Goal: Task Accomplishment & Management: Manage account settings

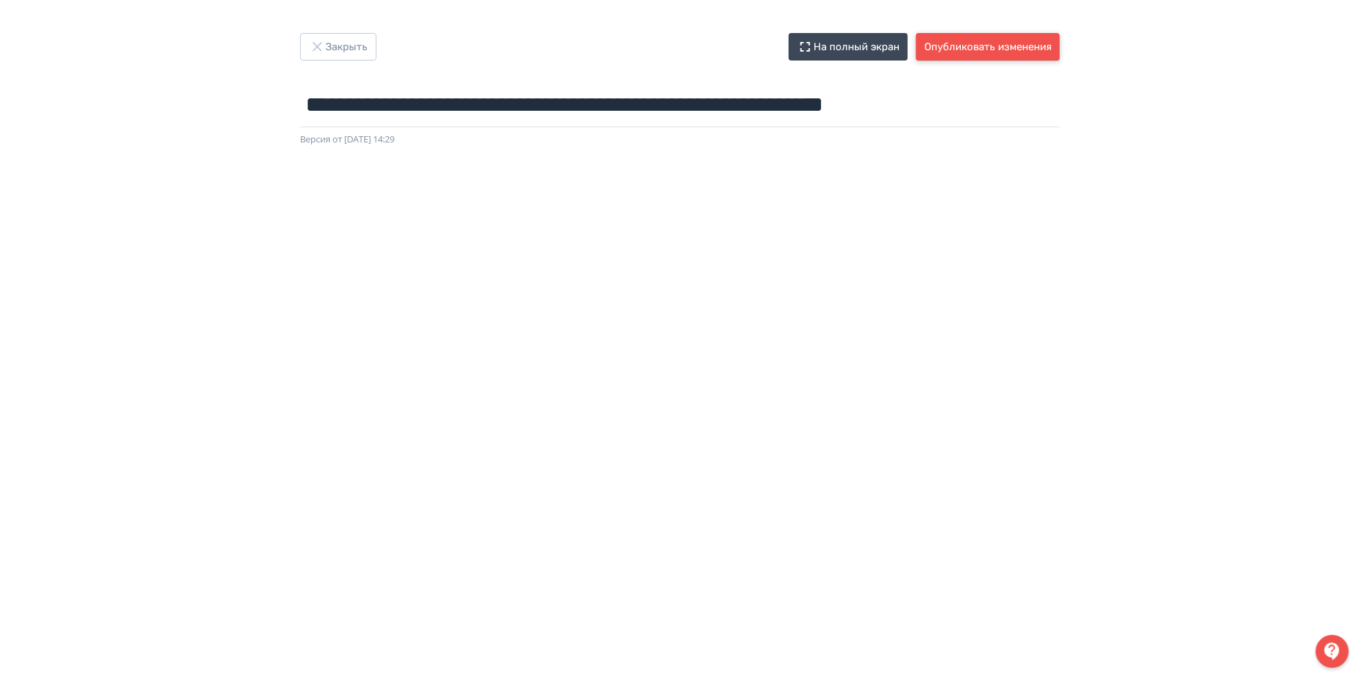
click at [1001, 48] on button "Опубликовать изменения" at bounding box center [988, 47] width 144 height 28
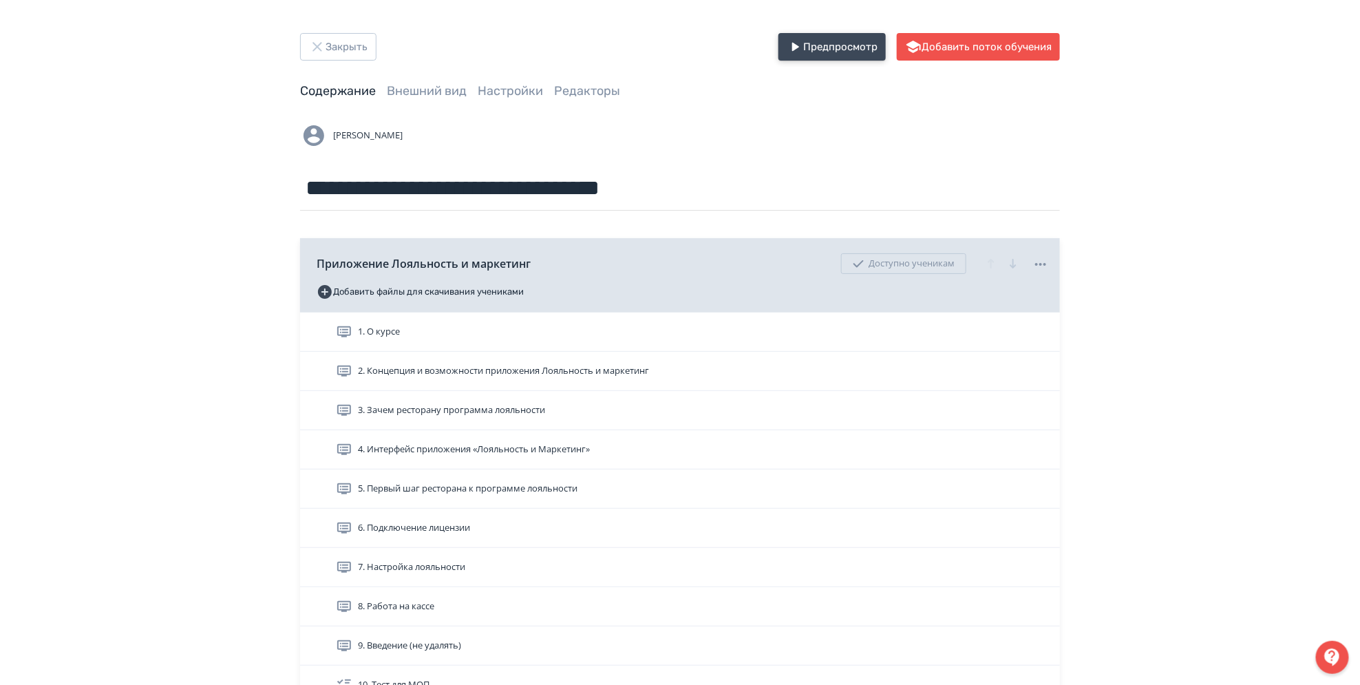
click at [851, 50] on button "Предпросмотр" at bounding box center [832, 47] width 107 height 28
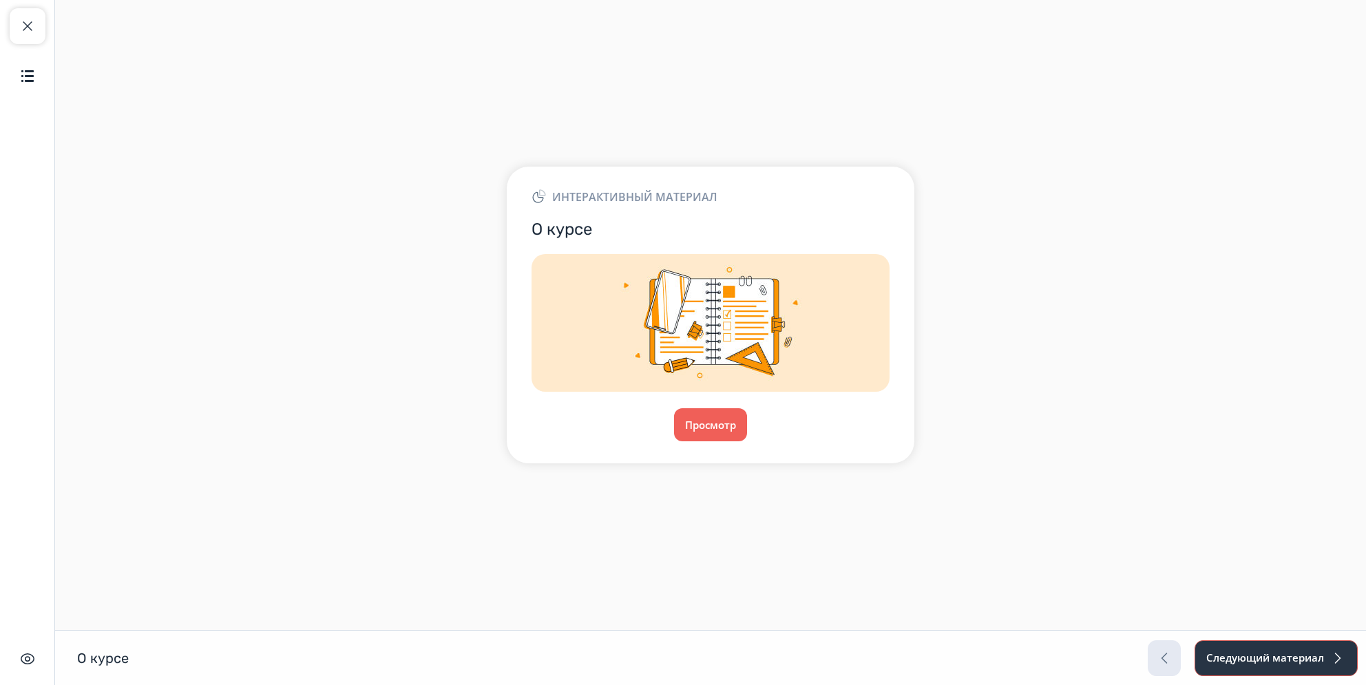
click at [1239, 657] on button "Следующий материал" at bounding box center [1275, 658] width 163 height 36
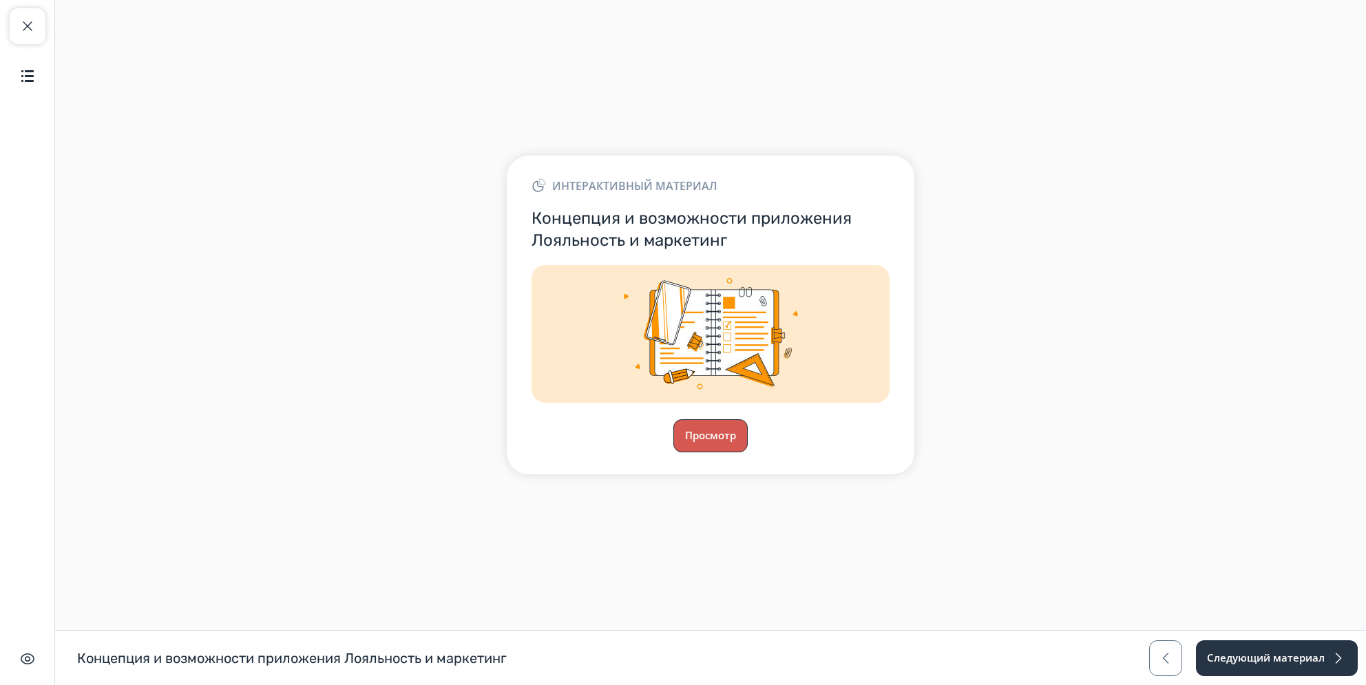
click at [715, 434] on button "Просмотр" at bounding box center [710, 435] width 74 height 33
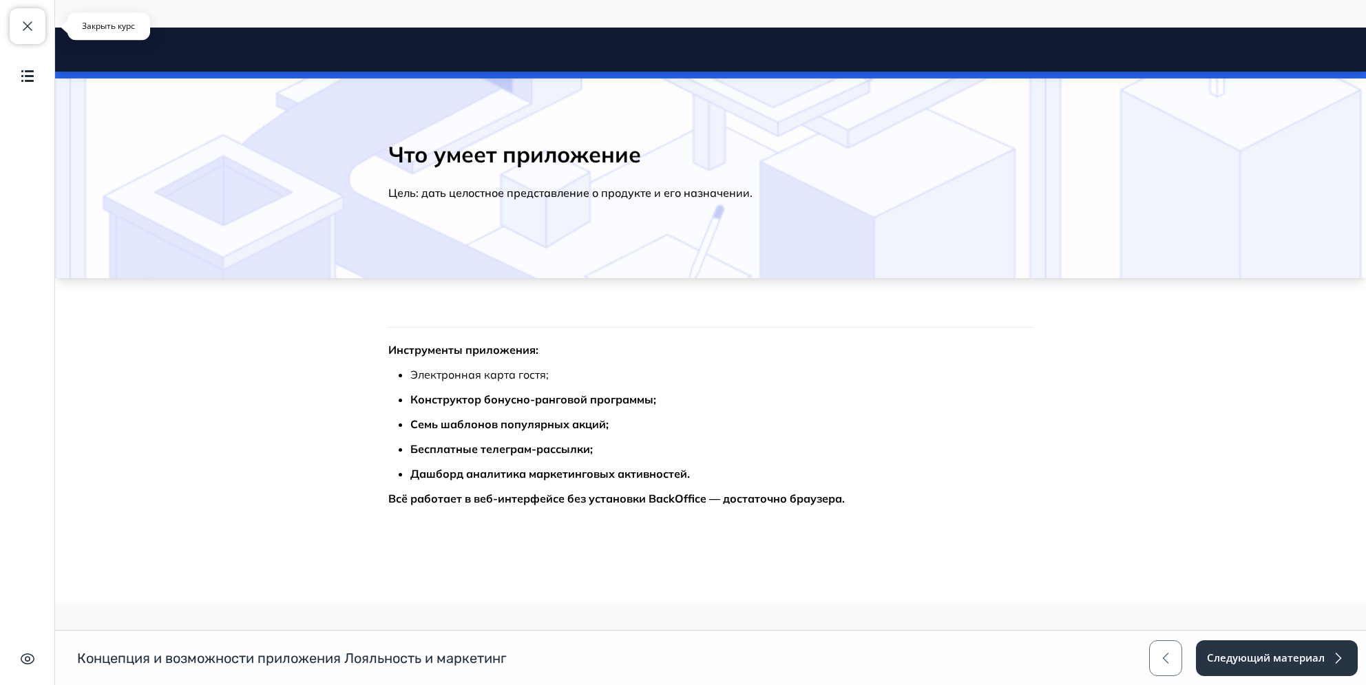
click at [26, 35] on button "Закрыть курс" at bounding box center [28, 26] width 36 height 36
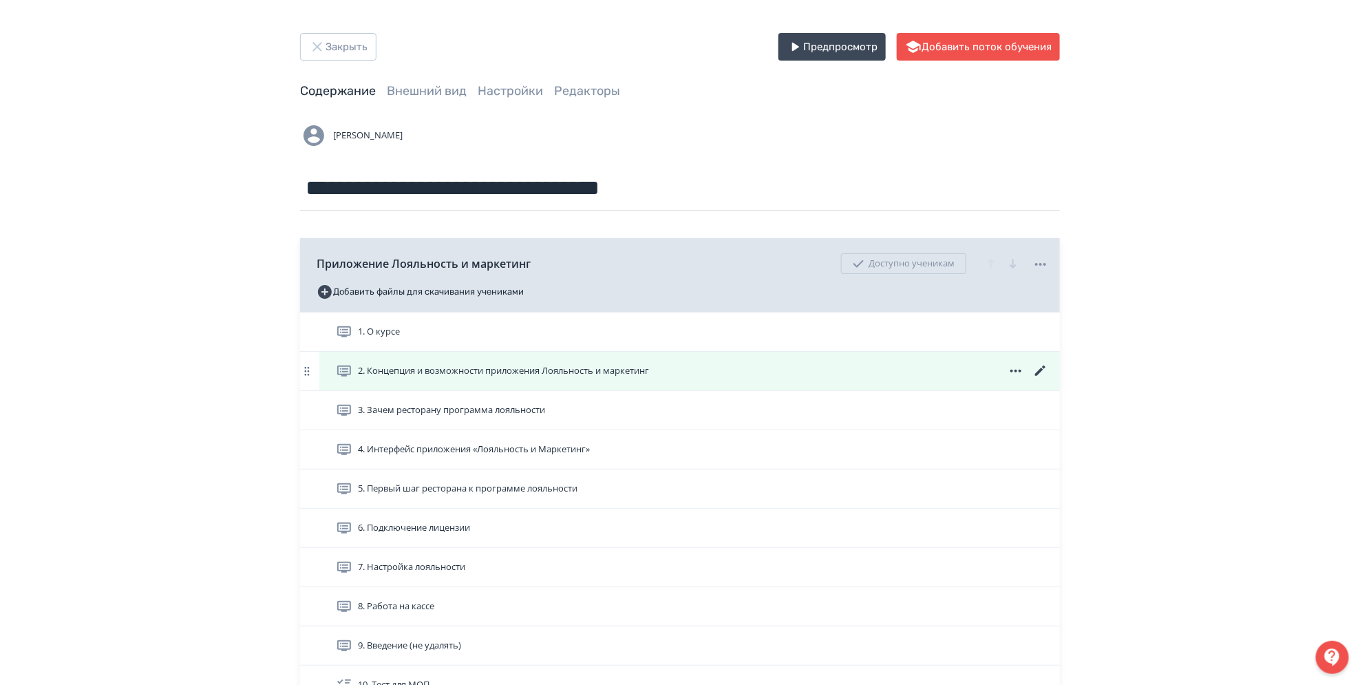
click at [577, 354] on div "2. Концепция и возможности приложения Лояльность и маркетинг" at bounding box center [689, 371] width 741 height 39
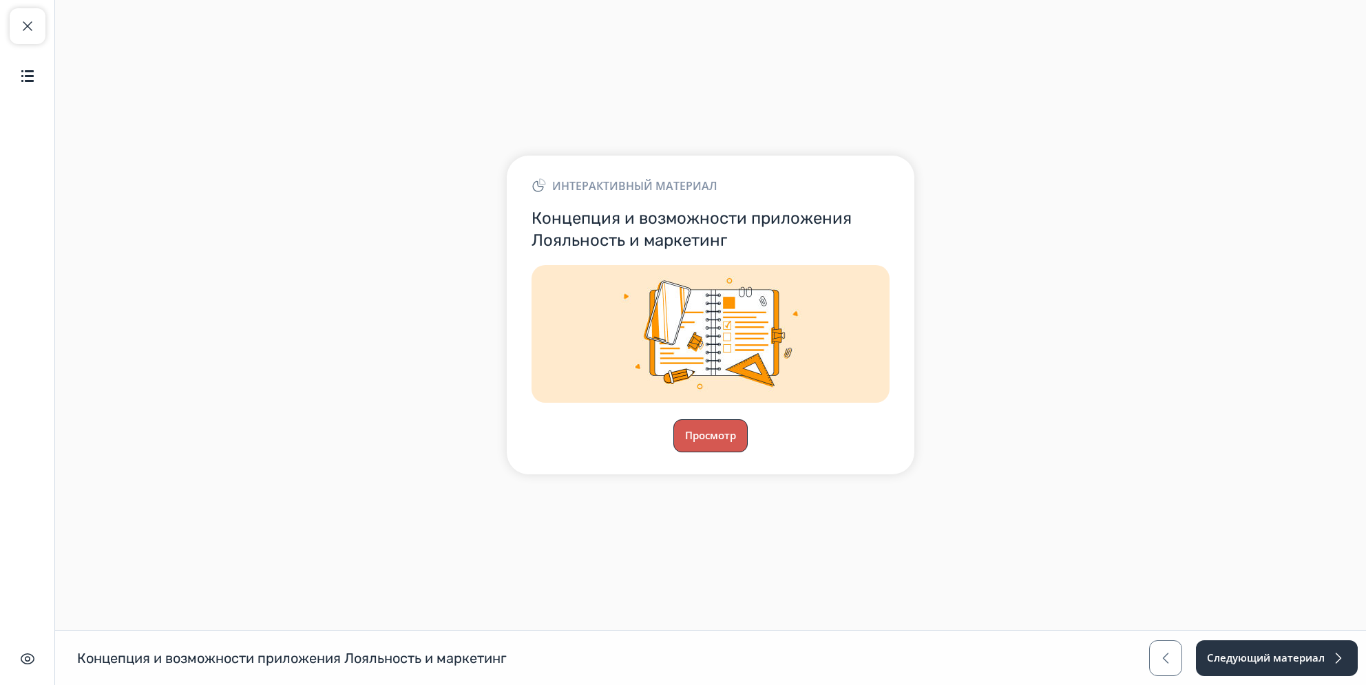
click at [727, 440] on button "Просмотр" at bounding box center [710, 435] width 74 height 33
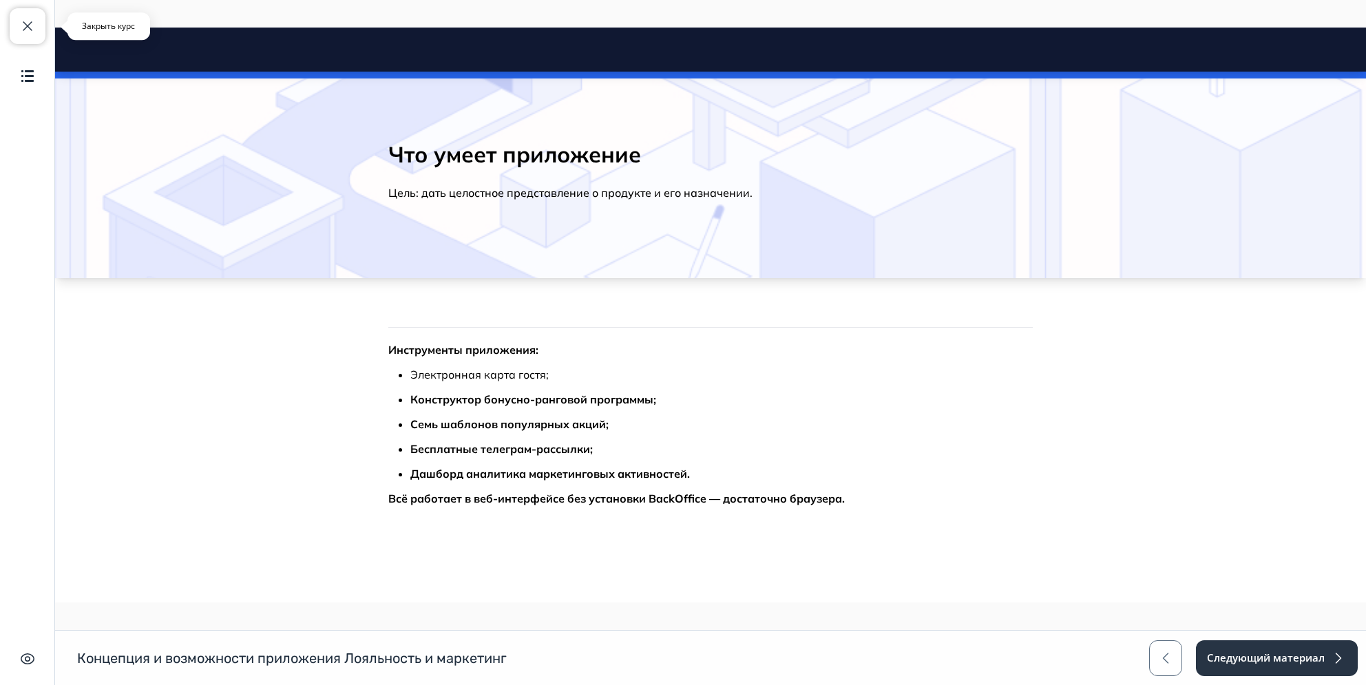
drag, startPoint x: 19, startPoint y: 31, endPoint x: 46, endPoint y: 47, distance: 31.8
click at [20, 31] on span "button" at bounding box center [27, 26] width 17 height 17
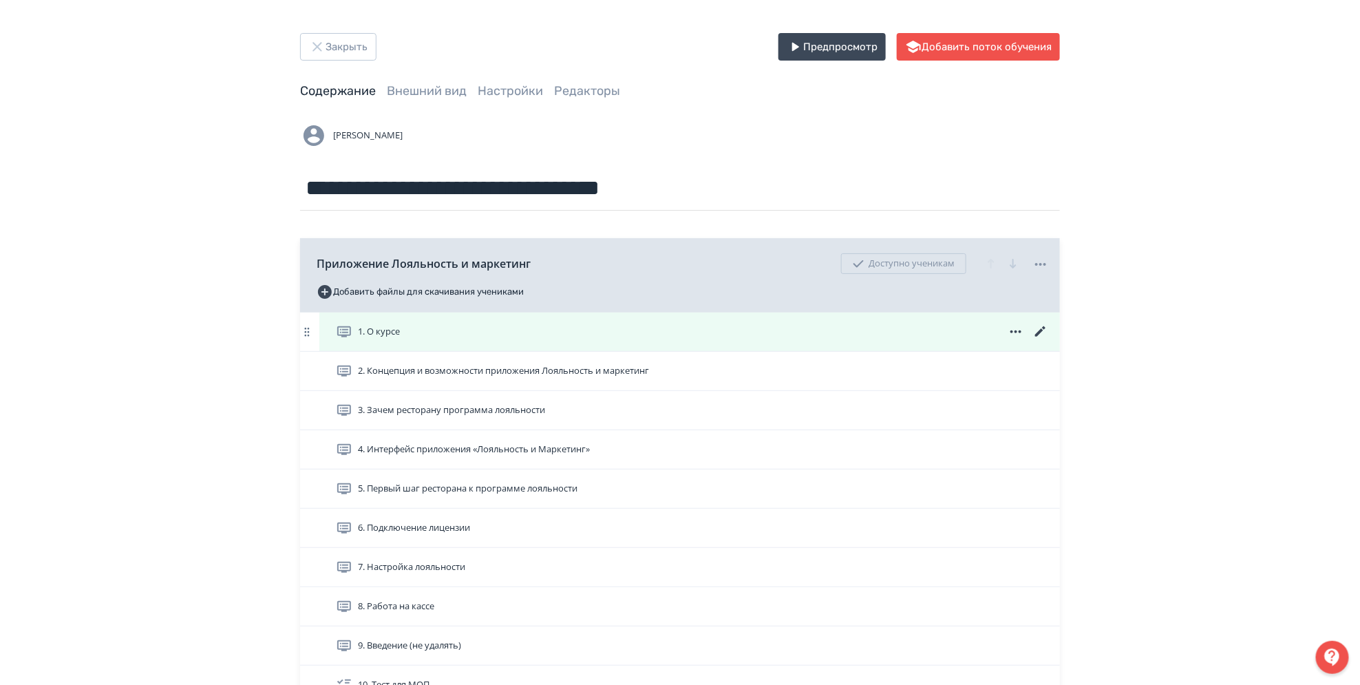
click at [379, 333] on span "1. О курсе" at bounding box center [379, 332] width 42 height 14
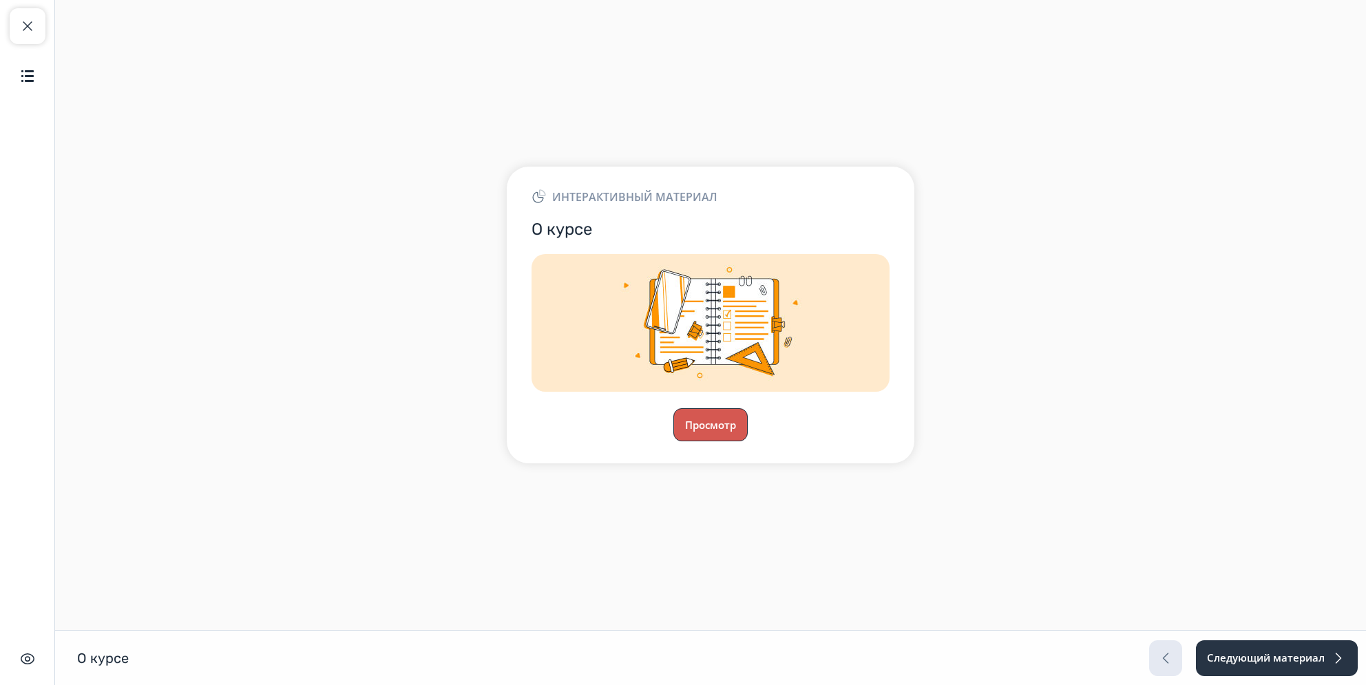
click at [721, 430] on button "Просмотр" at bounding box center [710, 424] width 74 height 33
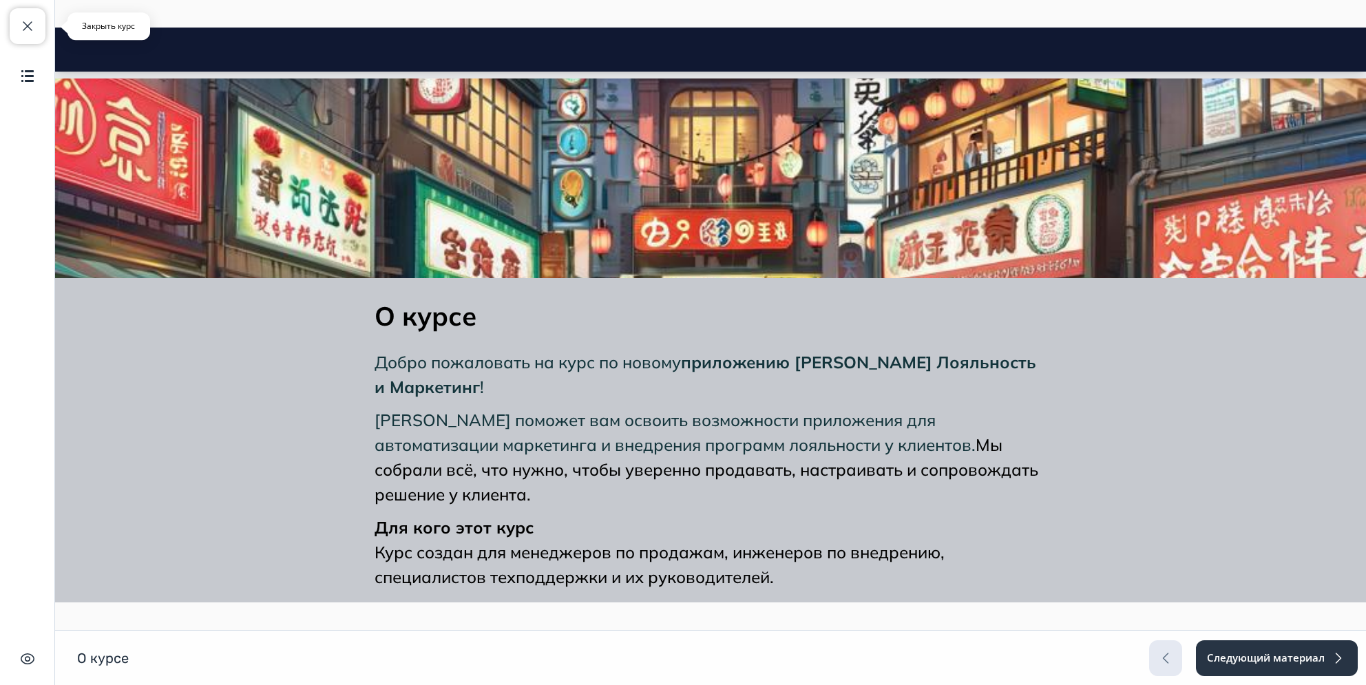
click at [15, 30] on button "Закрыть курс" at bounding box center [28, 26] width 36 height 36
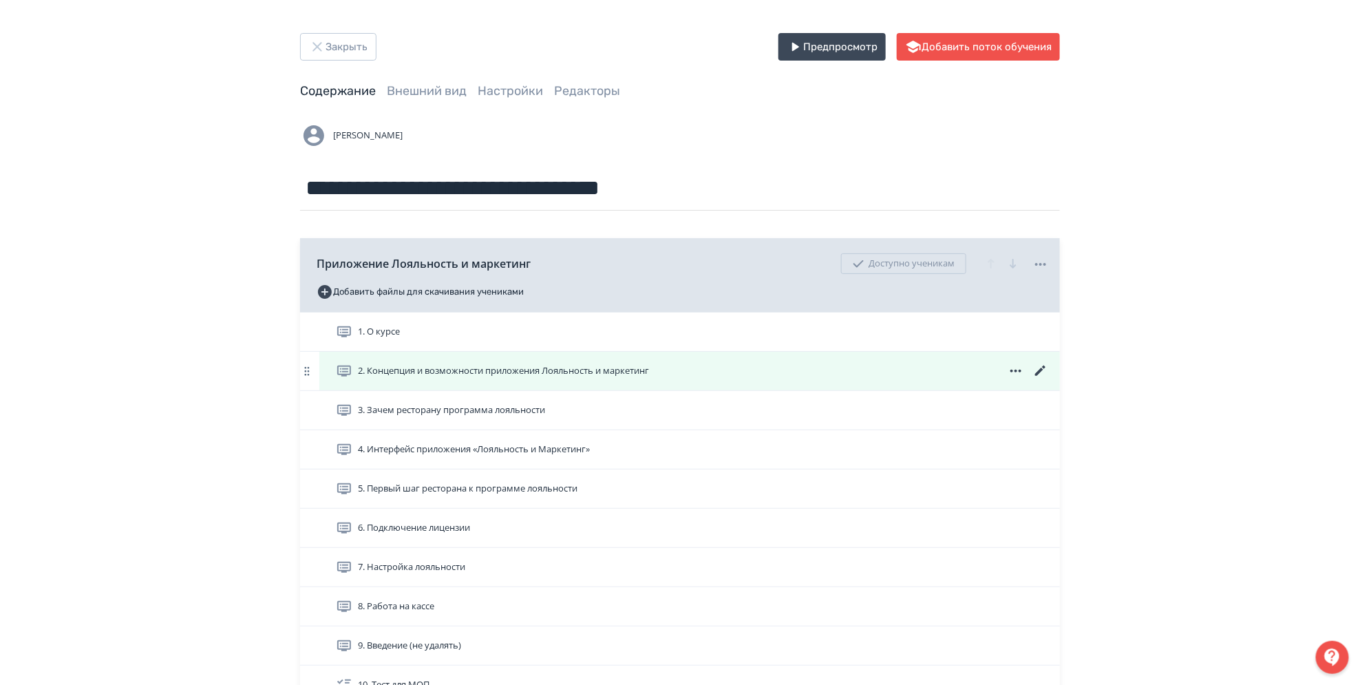
click at [1040, 371] on icon at bounding box center [1040, 371] width 10 height 10
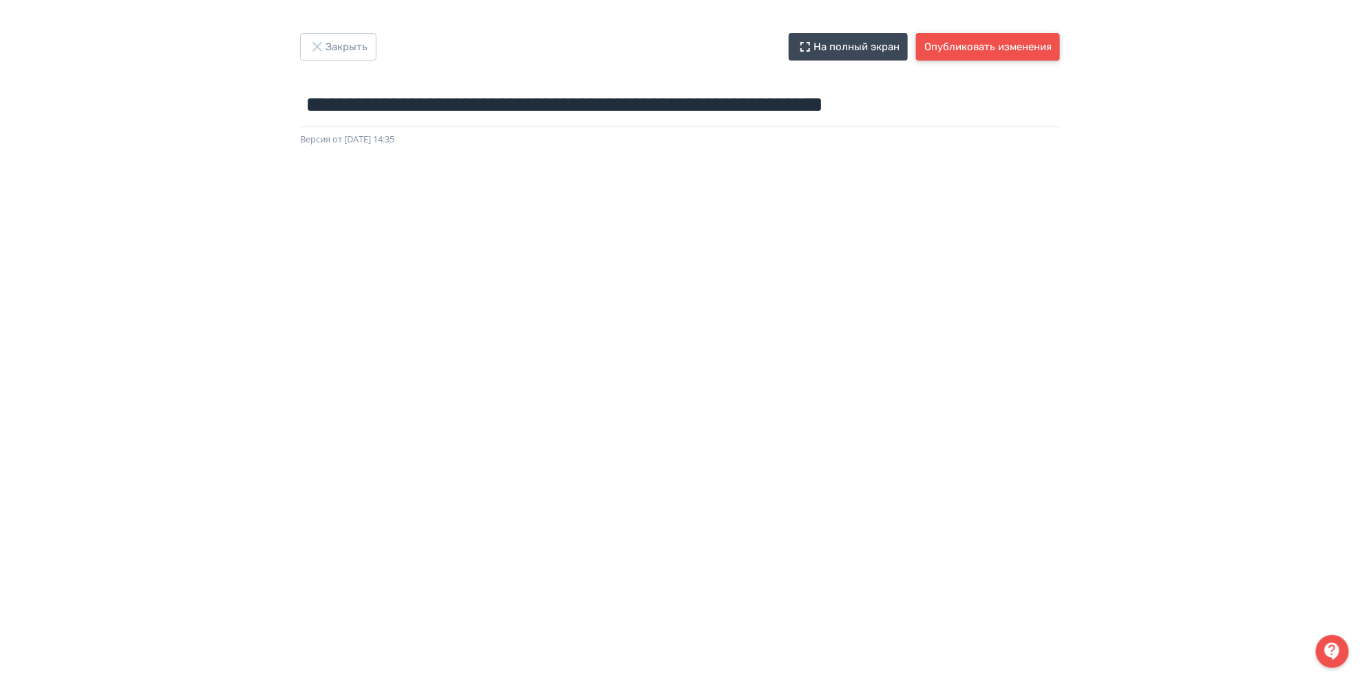
click at [1008, 47] on button "Опубликовать изменения" at bounding box center [988, 47] width 144 height 28
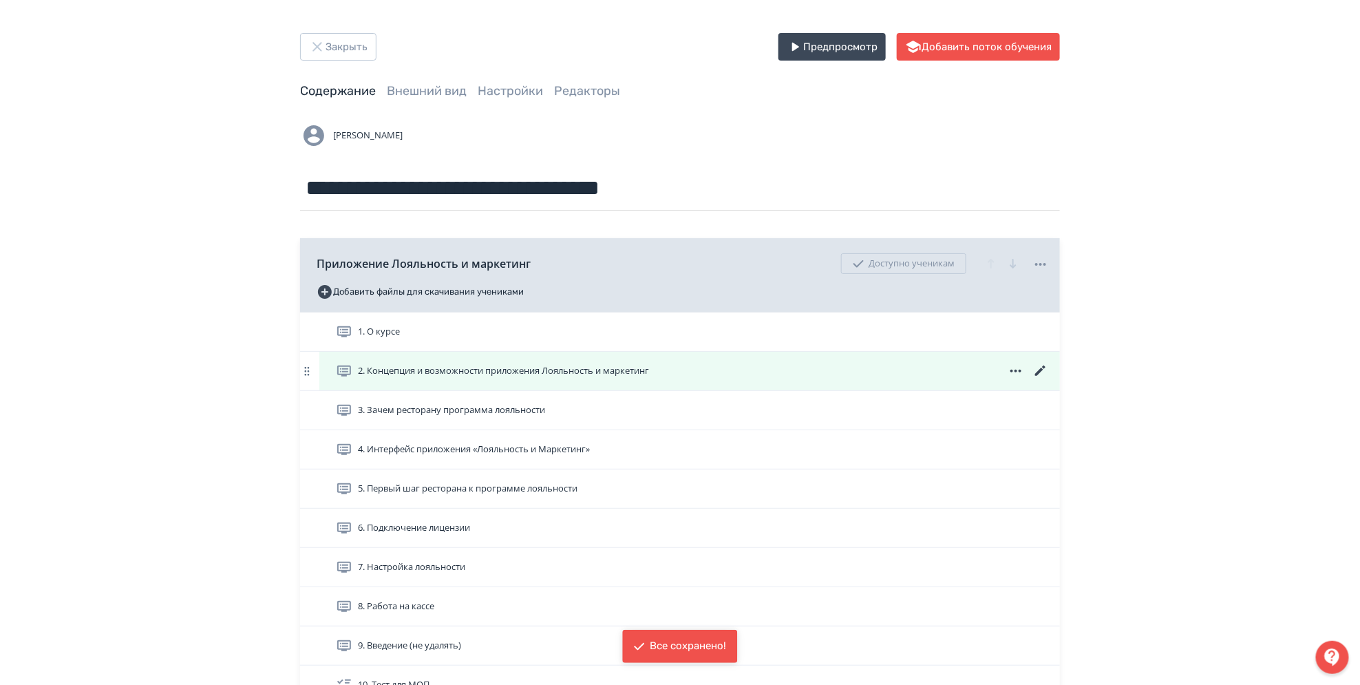
click at [565, 372] on span "2. Концепция и возможности приложения Лояльность и маркетинг" at bounding box center [503, 371] width 291 height 14
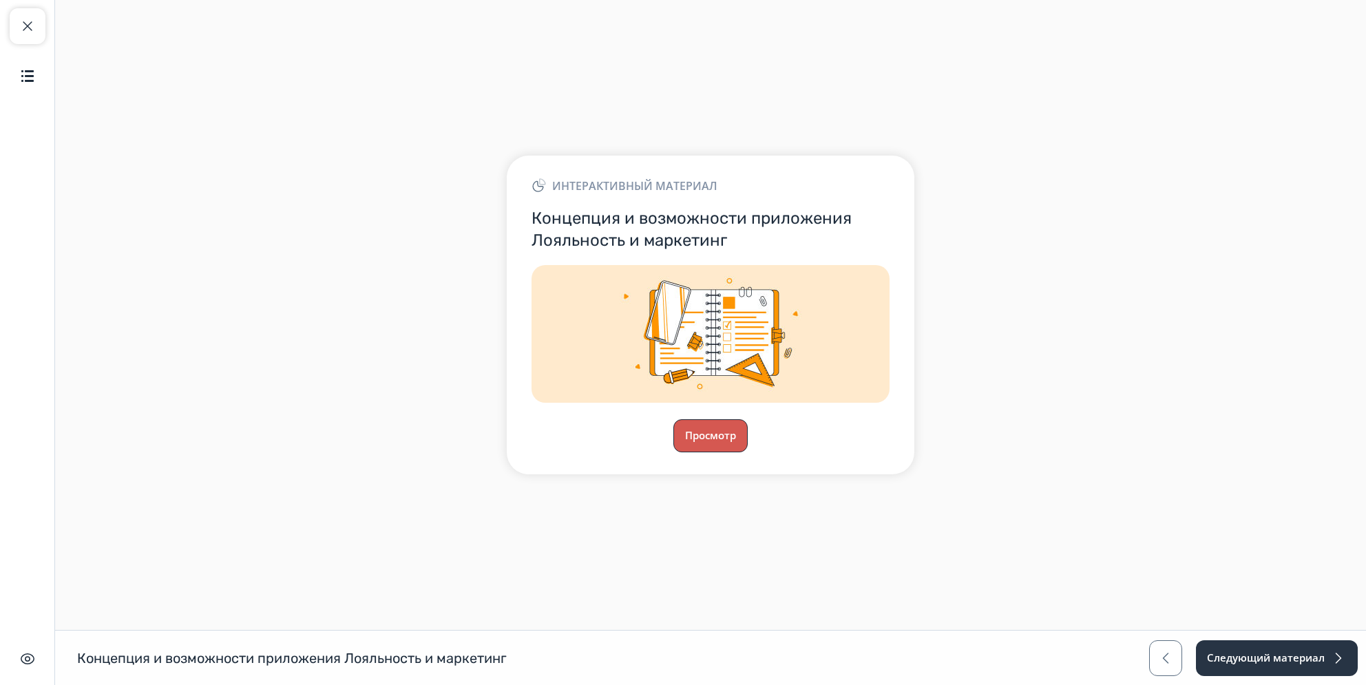
click at [713, 438] on button "Просмотр" at bounding box center [710, 435] width 74 height 33
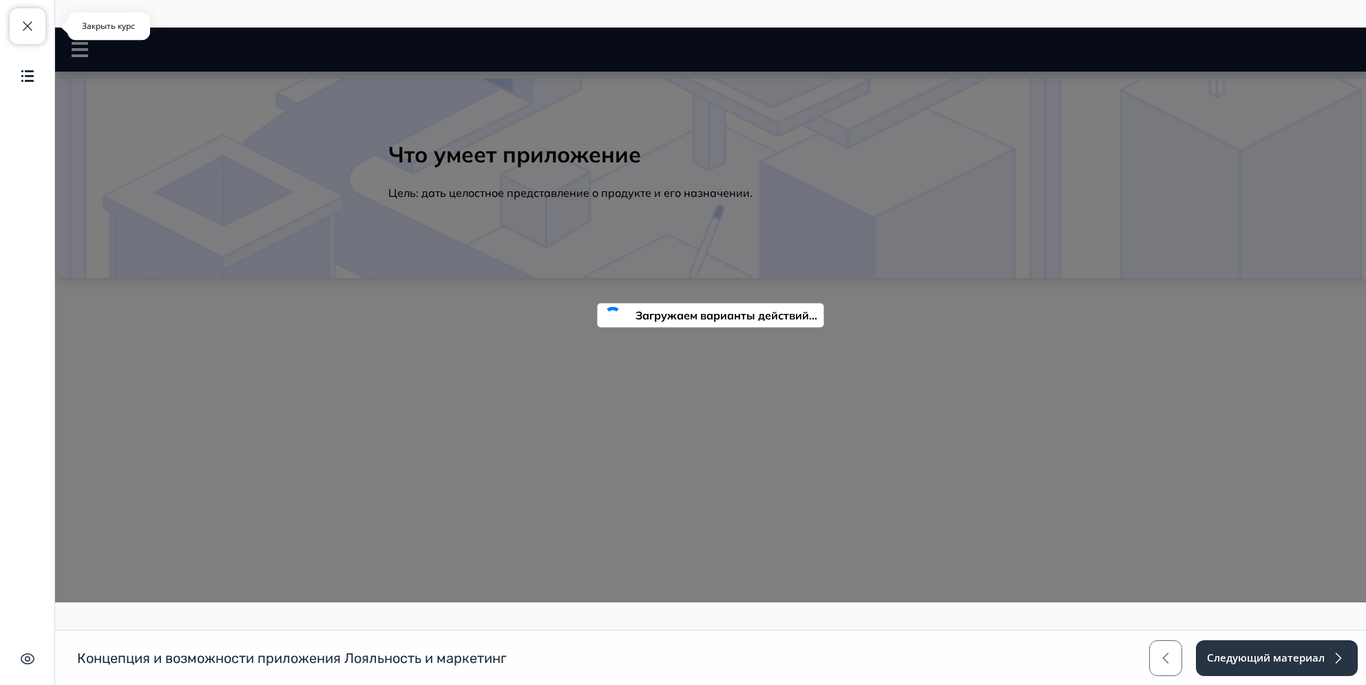
click at [38, 28] on button "Закрыть курс" at bounding box center [28, 26] width 36 height 36
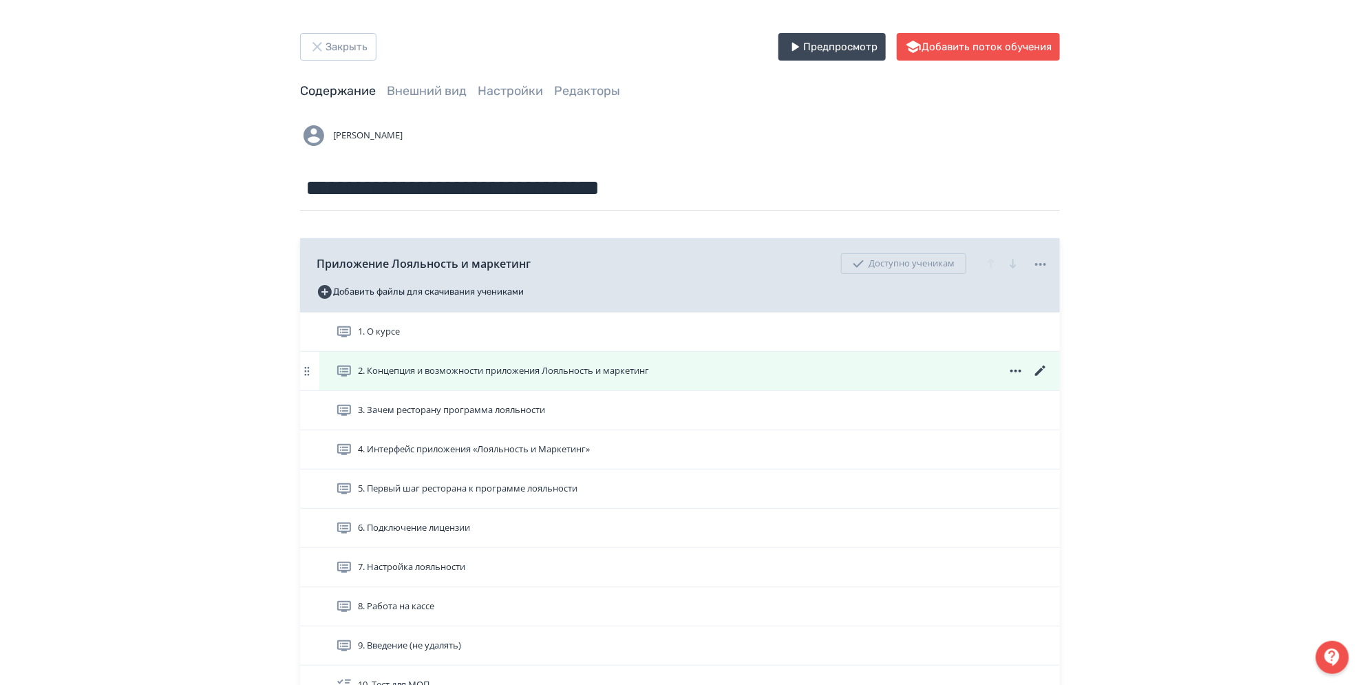
click at [564, 370] on span "2. Концепция и возможности приложения Лояльность и маркетинг" at bounding box center [503, 371] width 291 height 14
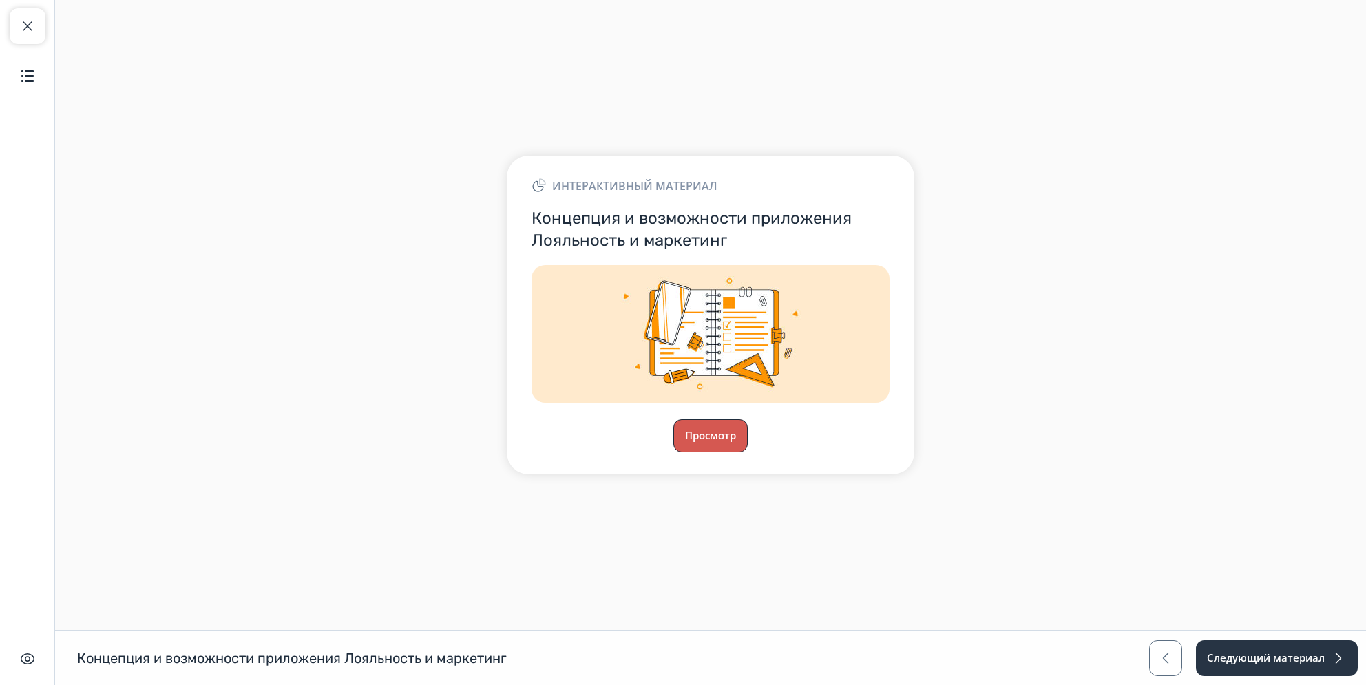
click at [723, 444] on button "Просмотр" at bounding box center [710, 435] width 74 height 33
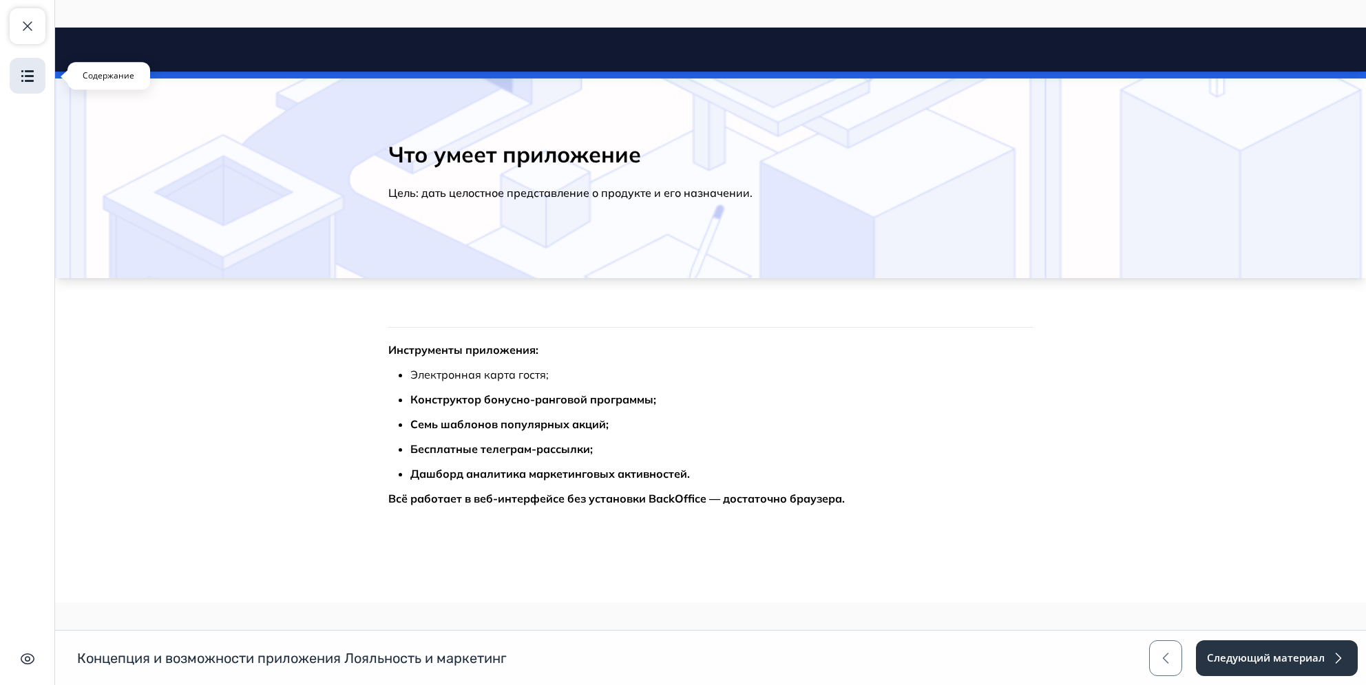
click at [32, 61] on button "Содержание" at bounding box center [28, 76] width 36 height 36
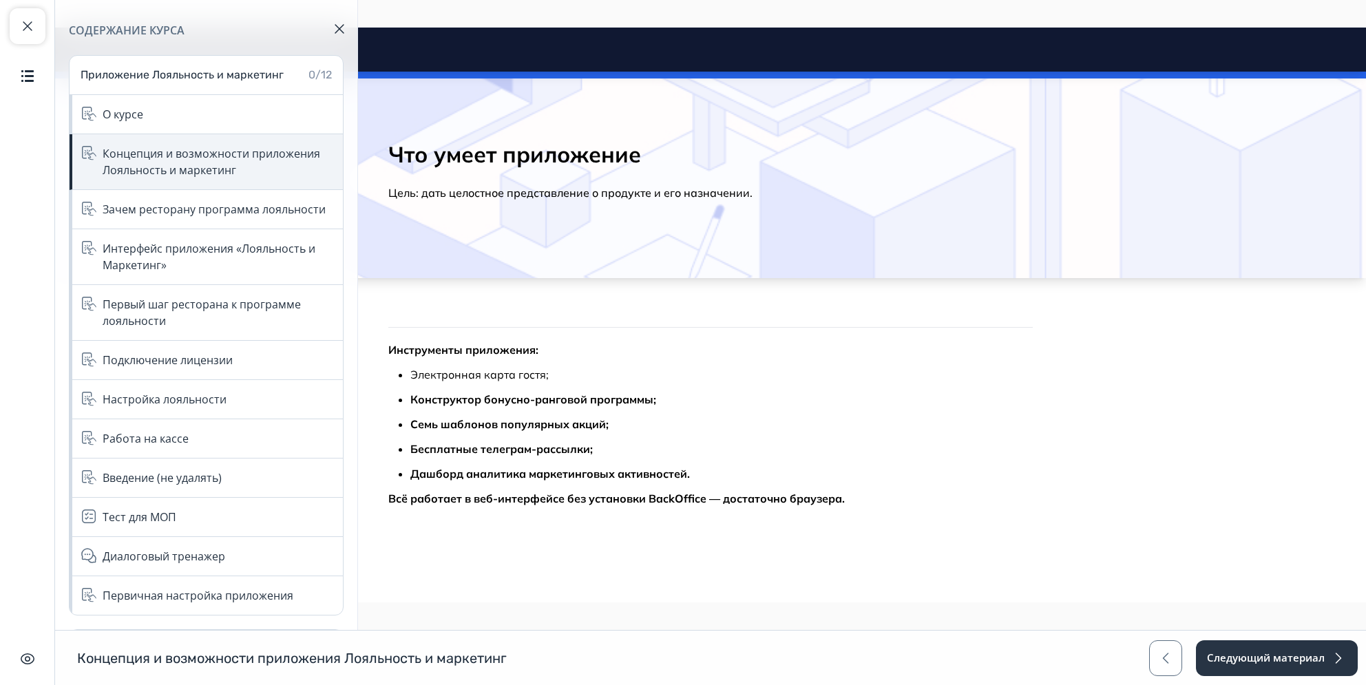
click at [248, 160] on div "Концепция и возможности приложения Лояльность и маркетинг" at bounding box center [219, 161] width 232 height 33
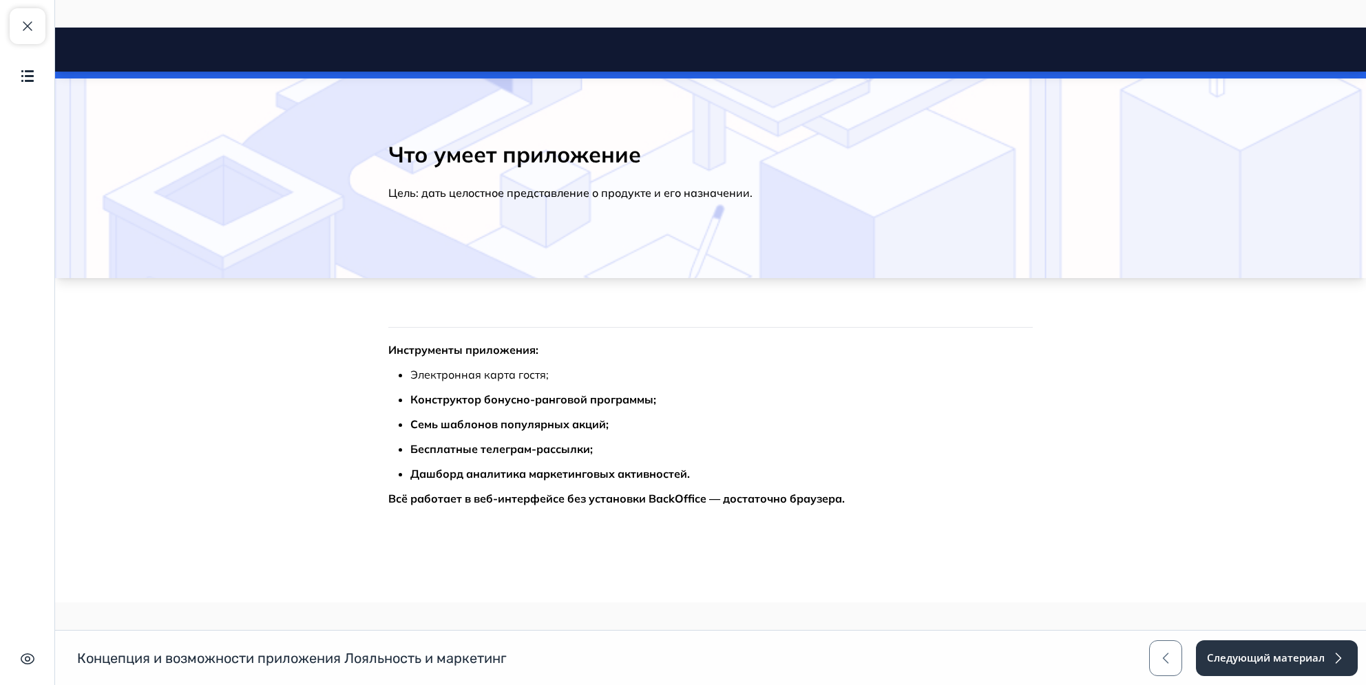
click at [979, 412] on ul "Электронная карта гостя; Конструктор бонусно-ранговой программы; Семь шаблонов …" at bounding box center [721, 424] width 622 height 116
drag, startPoint x: 1281, startPoint y: 659, endPoint x: 1308, endPoint y: 678, distance: 33.0
click at [1283, 658] on button "Следующий материал" at bounding box center [1275, 658] width 163 height 36
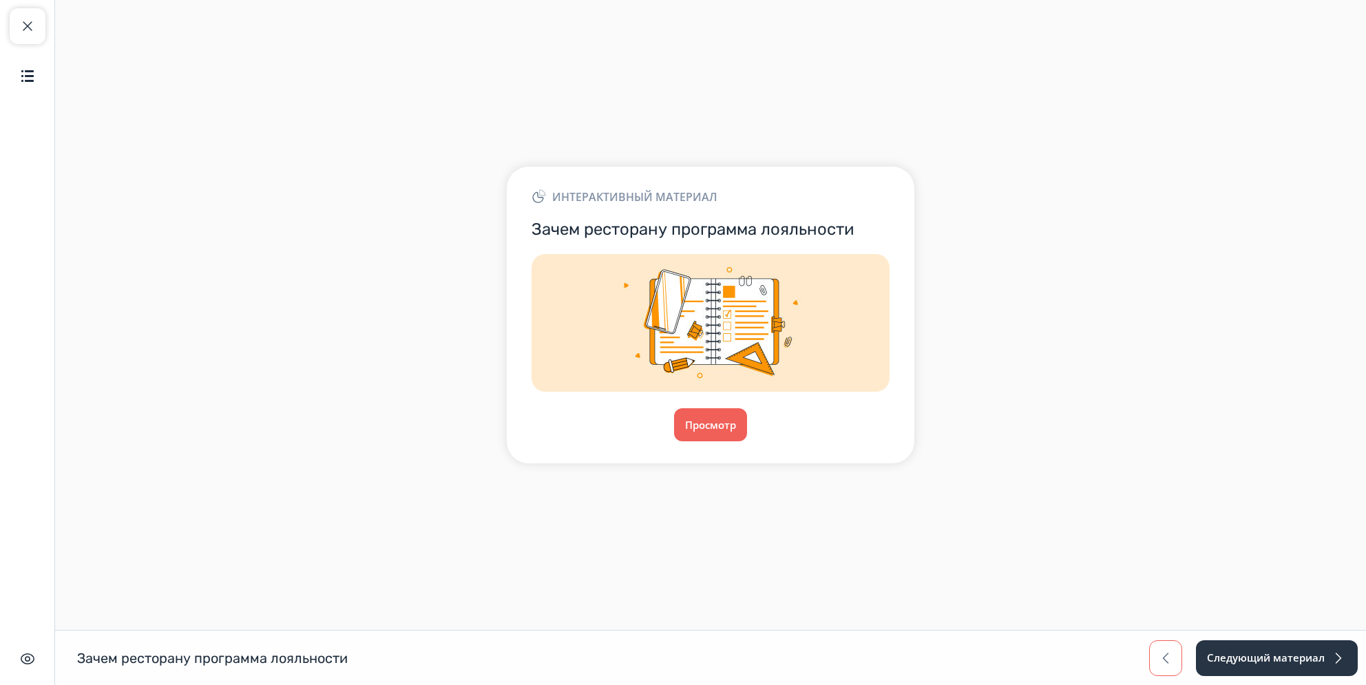
click at [1152, 661] on button "button" at bounding box center [1165, 658] width 33 height 36
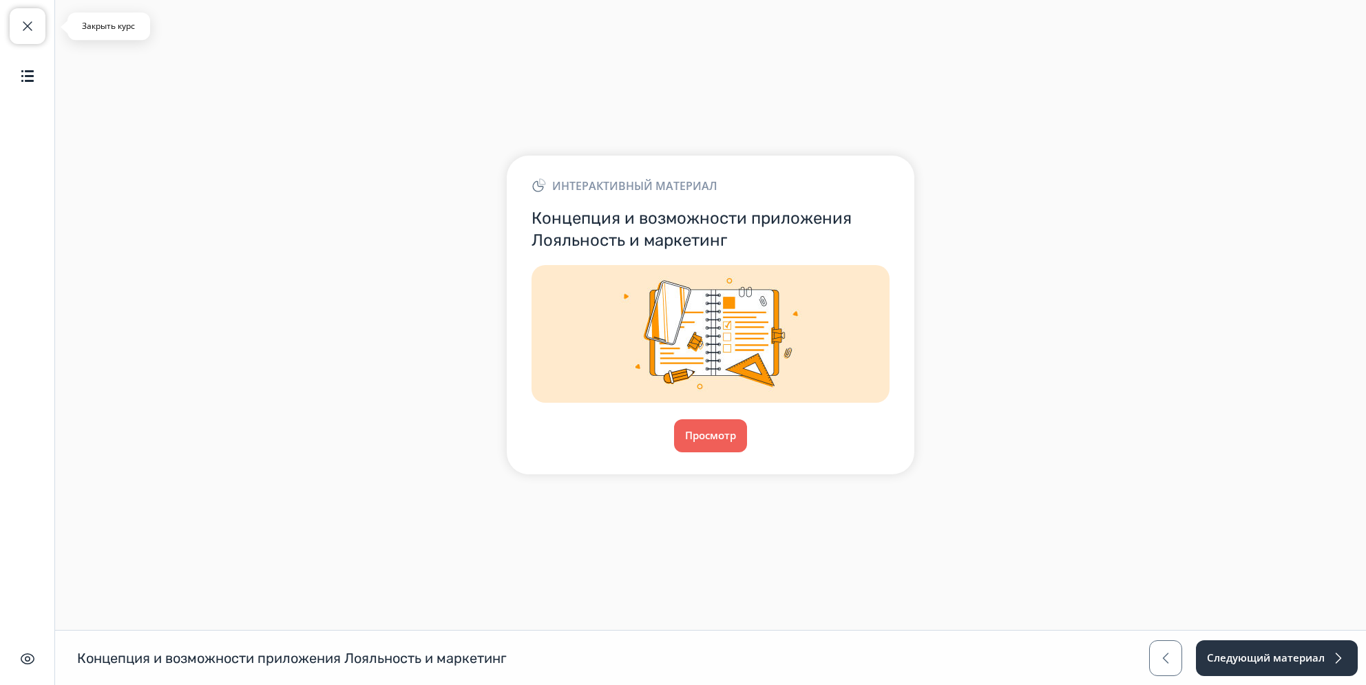
click at [33, 19] on span "button" at bounding box center [27, 26] width 17 height 17
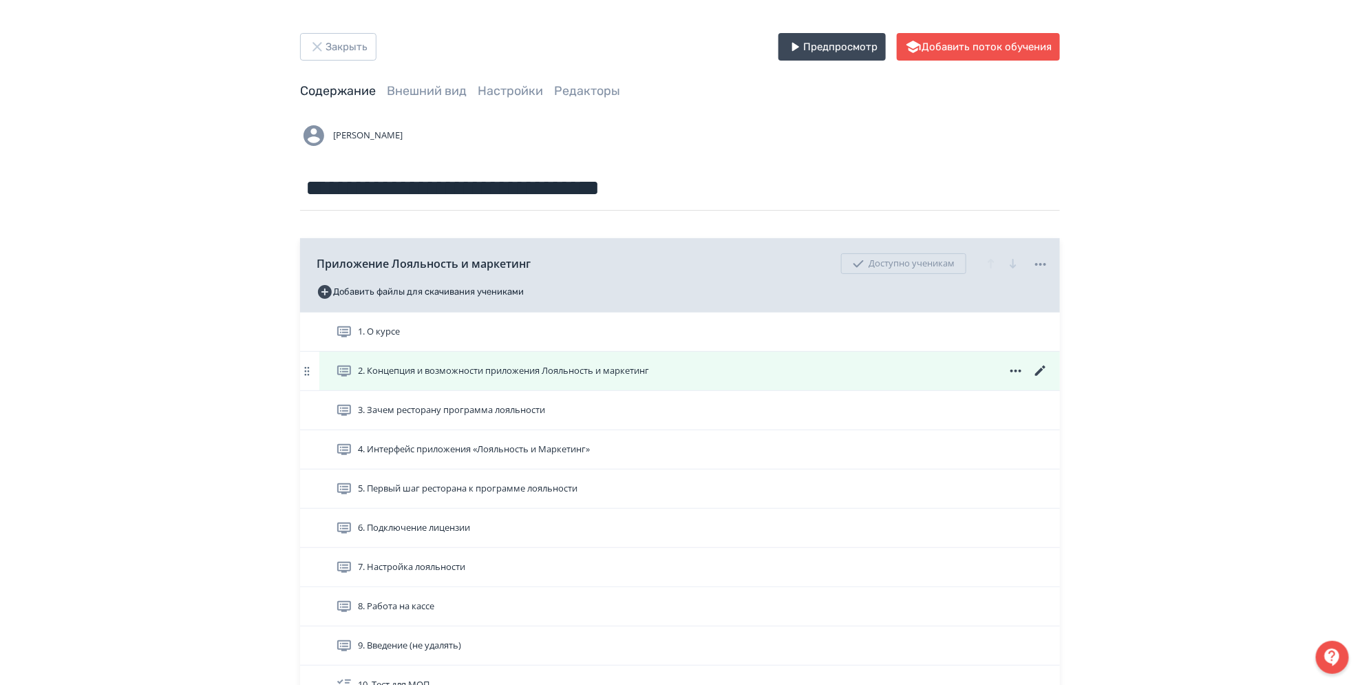
click at [507, 370] on span "2. Концепция и возможности приложения Лояльность и маркетинг" at bounding box center [503, 371] width 291 height 14
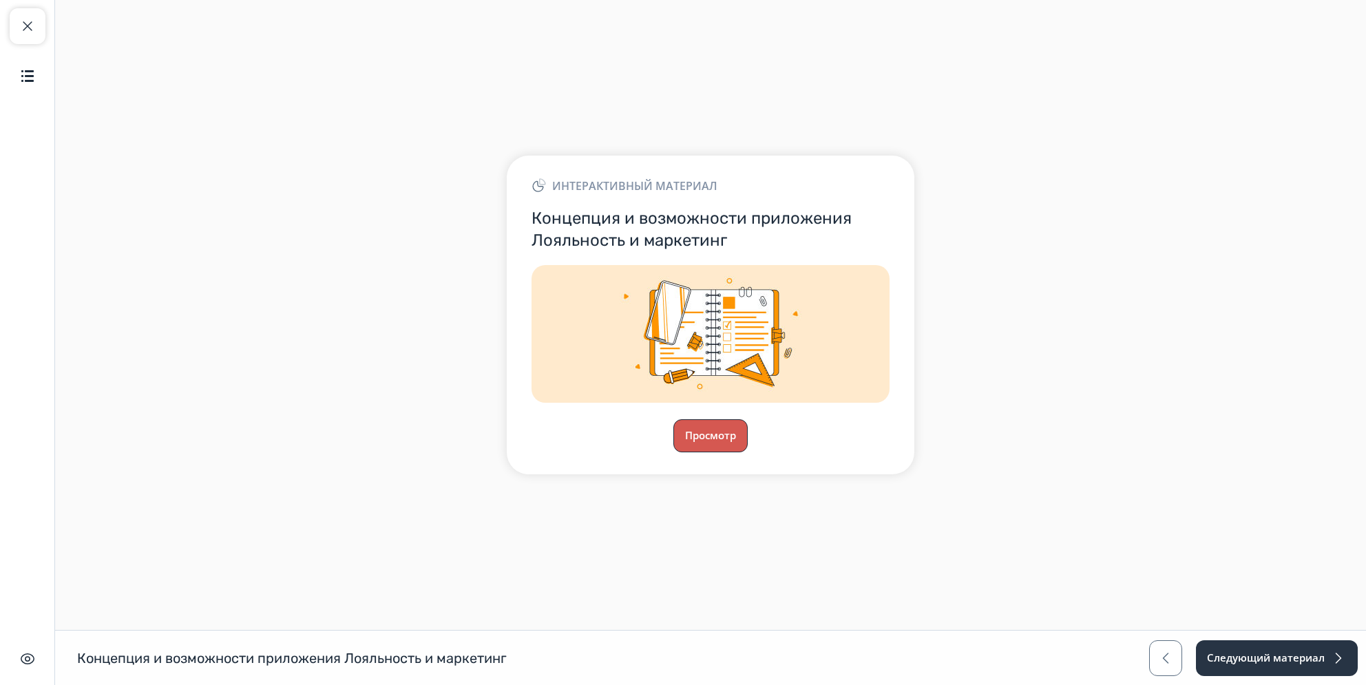
click at [699, 443] on button "Просмотр" at bounding box center [710, 435] width 74 height 33
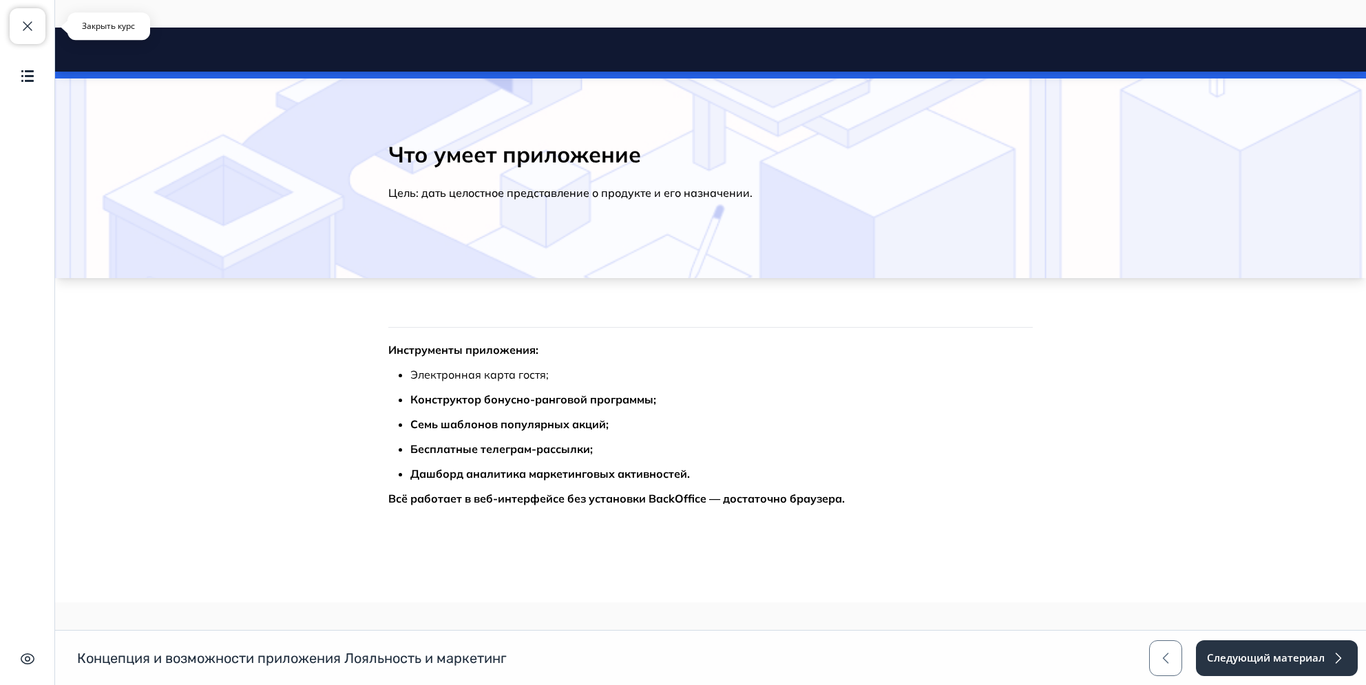
click at [30, 21] on span "button" at bounding box center [27, 26] width 17 height 17
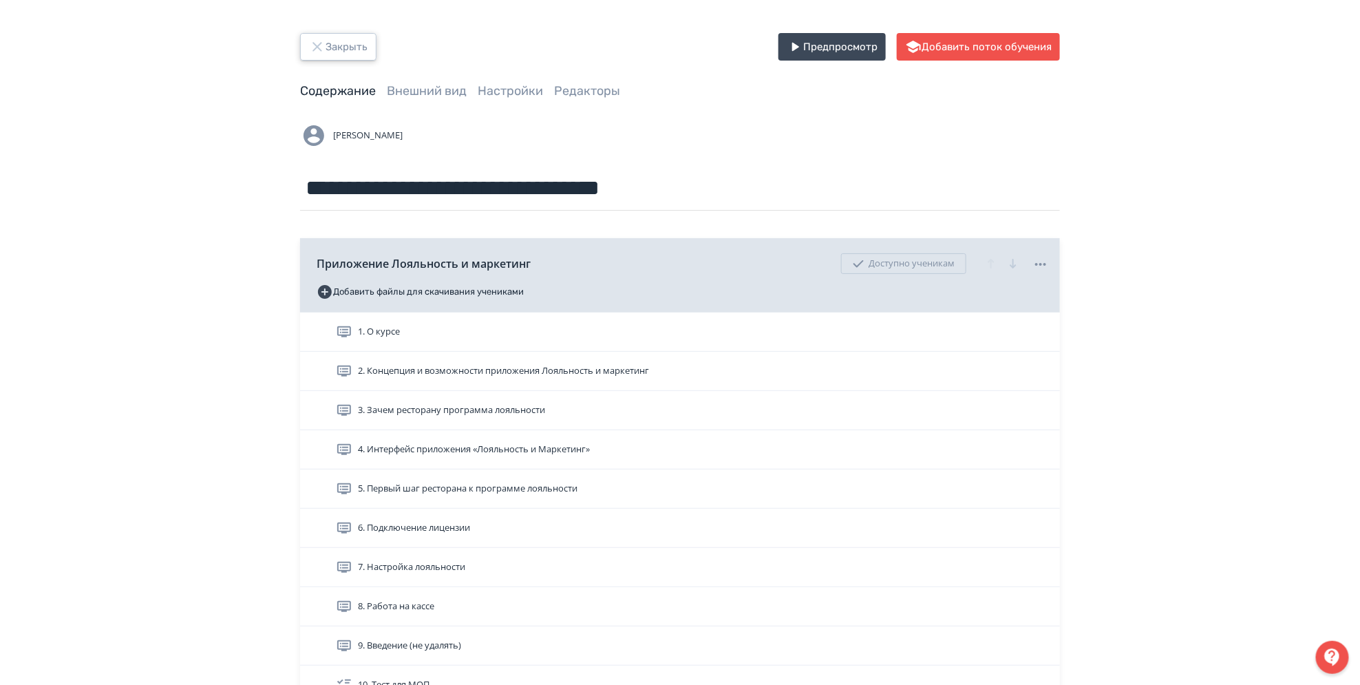
click at [351, 40] on button "Закрыть" at bounding box center [338, 47] width 76 height 28
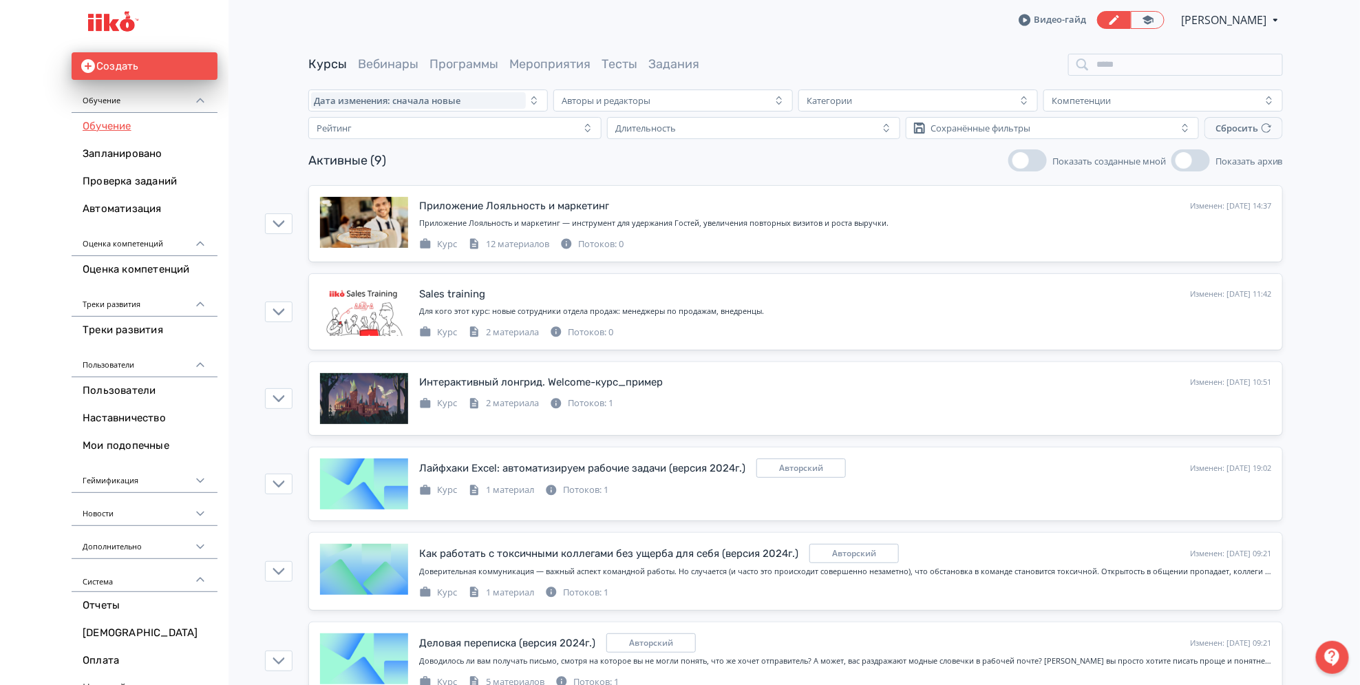
click at [1254, 18] on span "[PERSON_NAME]" at bounding box center [1224, 20] width 87 height 17
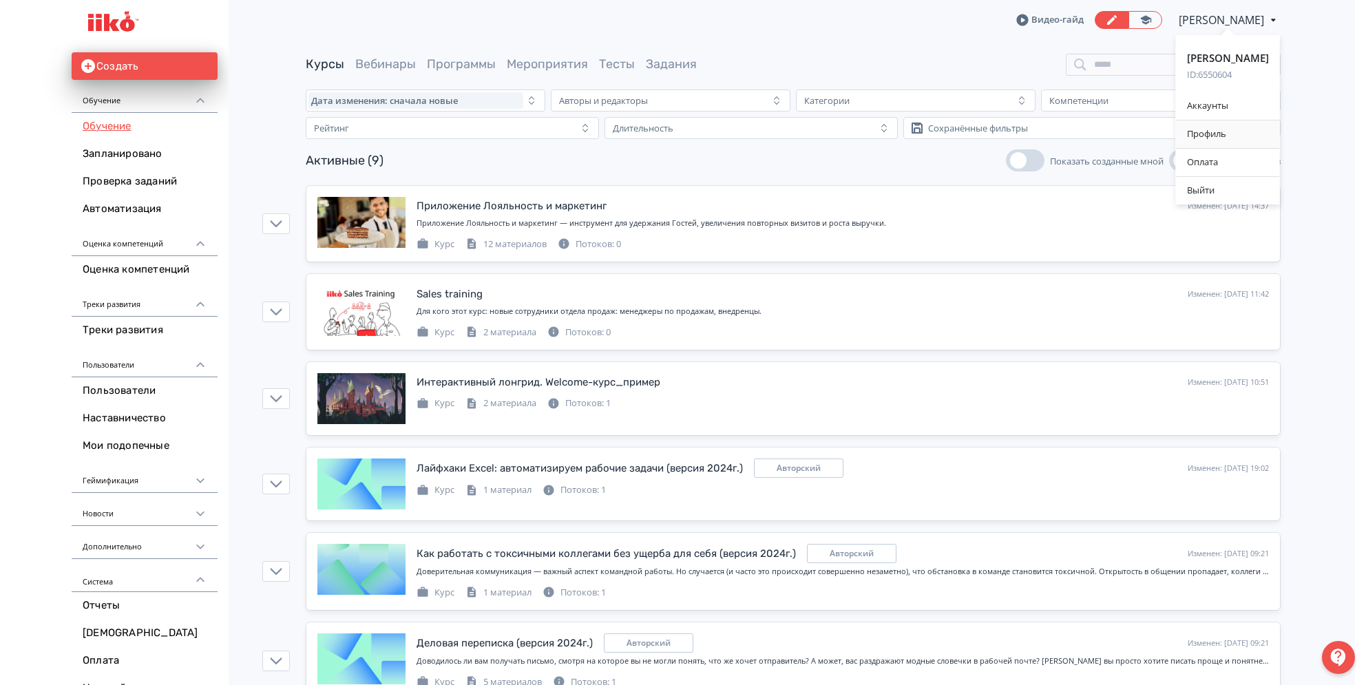
click at [1202, 134] on div "Профиль" at bounding box center [1228, 134] width 104 height 28
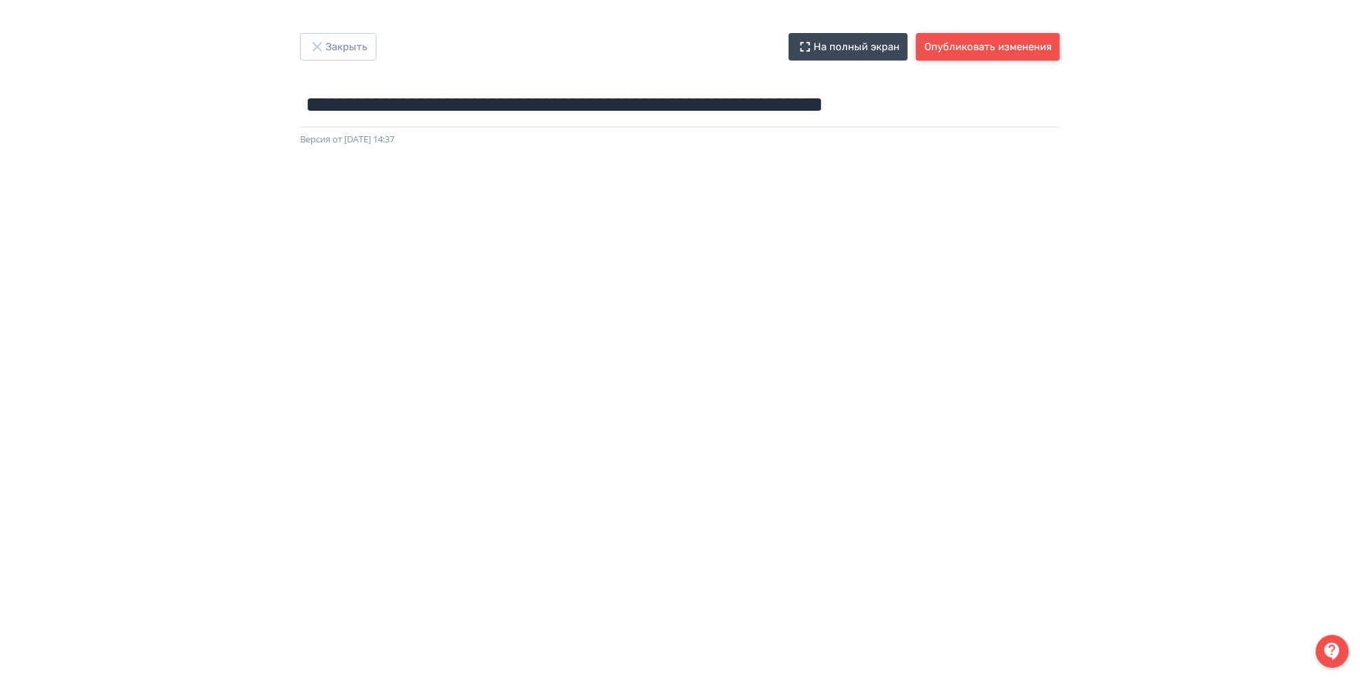
drag, startPoint x: 1028, startPoint y: 36, endPoint x: 1022, endPoint y: 40, distance: 7.1
click at [1024, 33] on button "Опубликовать изменения" at bounding box center [988, 47] width 144 height 28
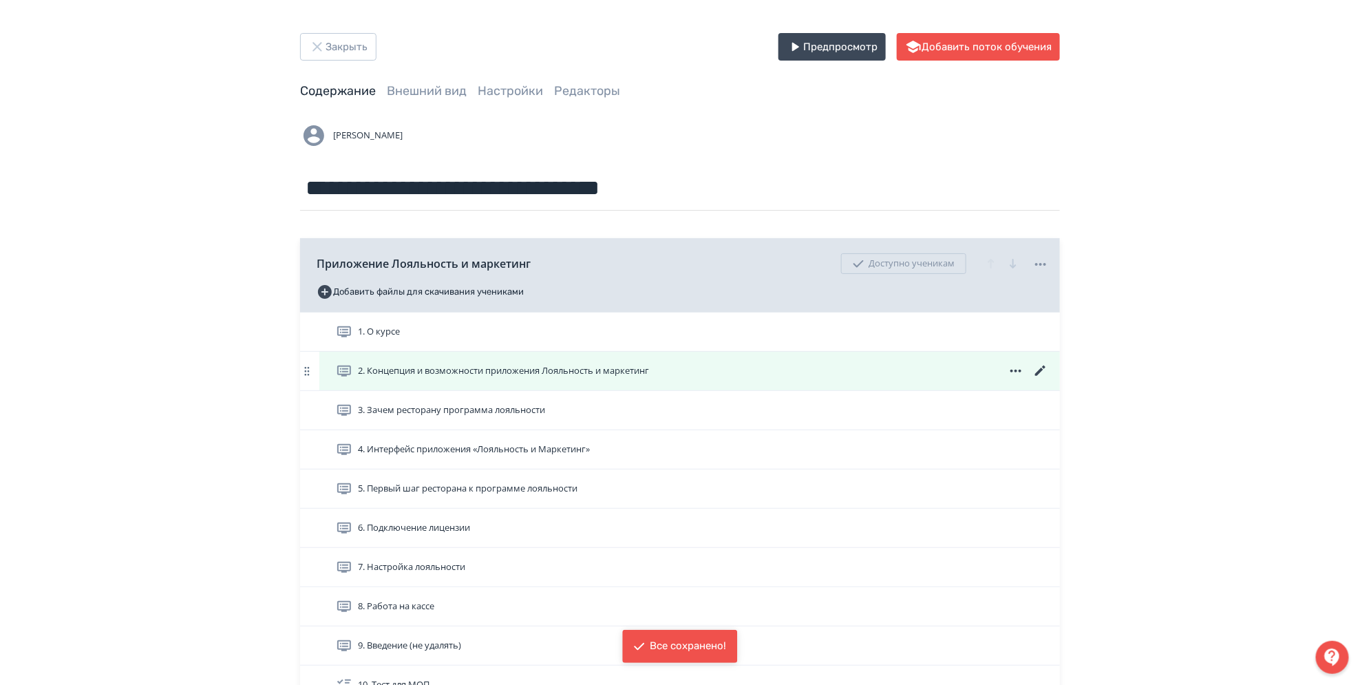
click at [597, 356] on div "2. Концепция и возможности приложения Лояльность и маркетинг" at bounding box center [689, 371] width 741 height 39
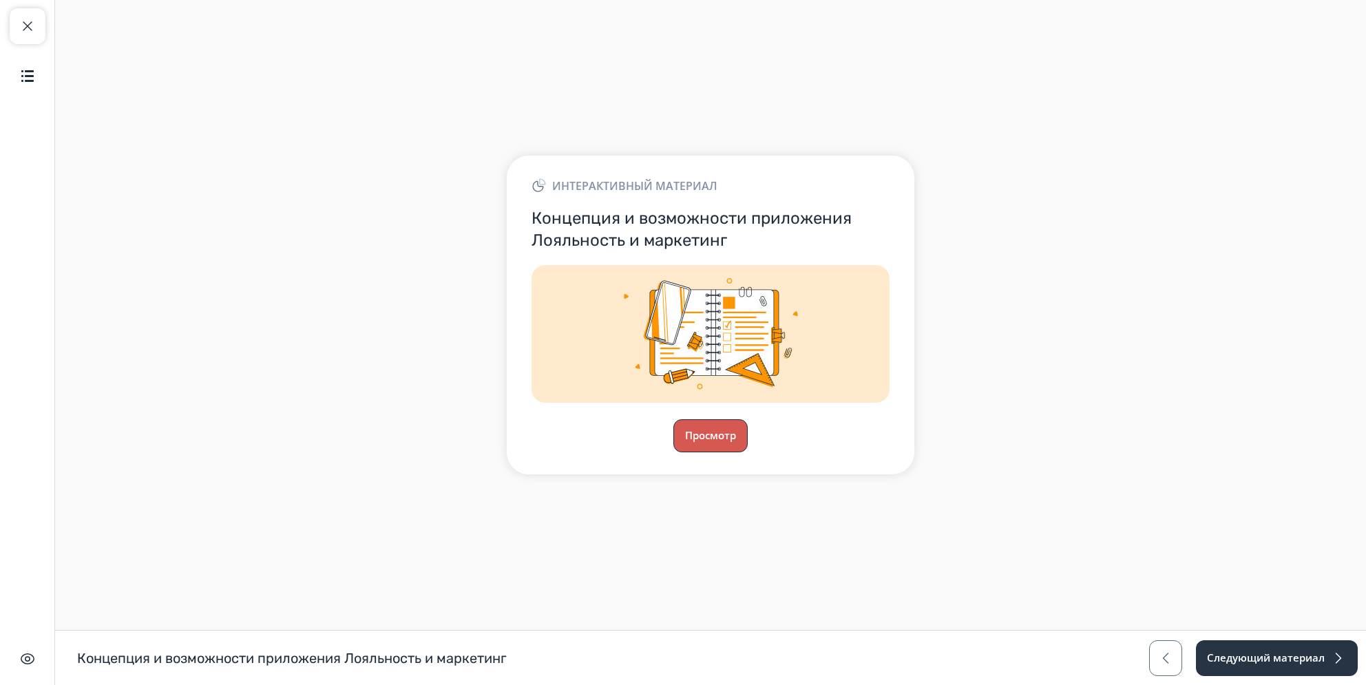
click at [711, 432] on button "Просмотр" at bounding box center [710, 435] width 74 height 33
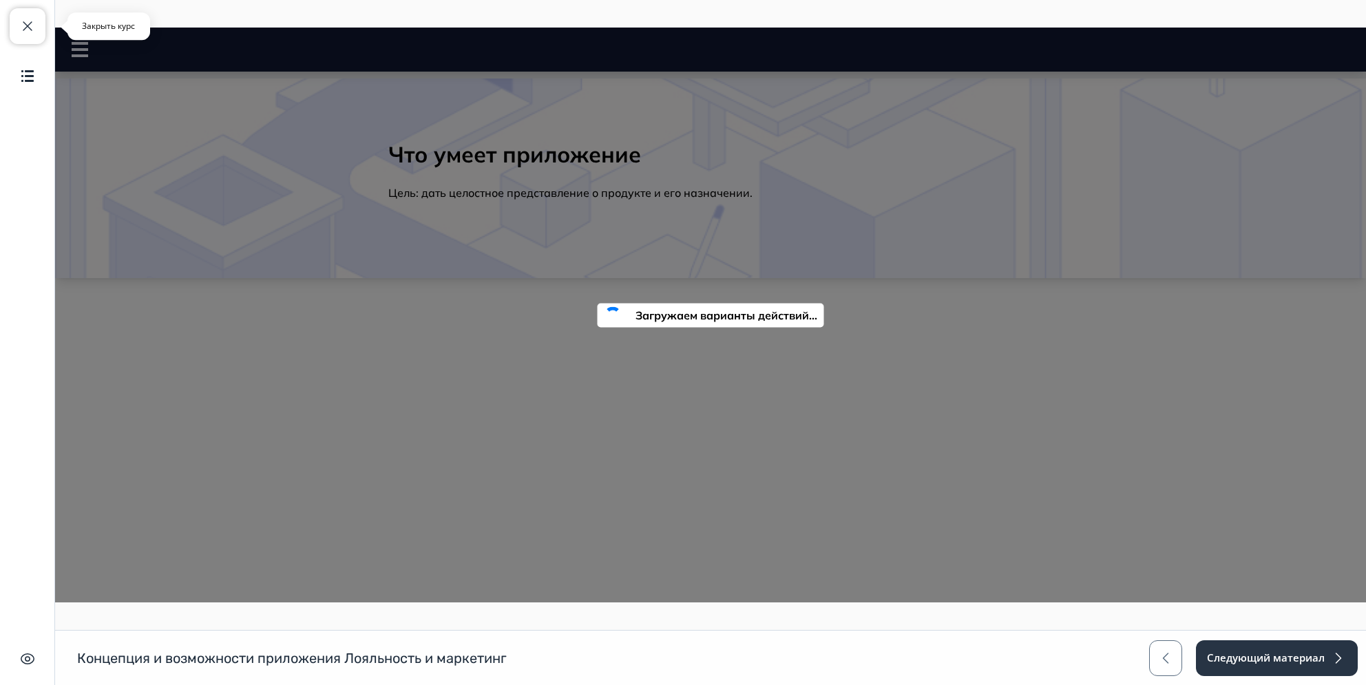
click at [33, 31] on span "button" at bounding box center [27, 26] width 17 height 17
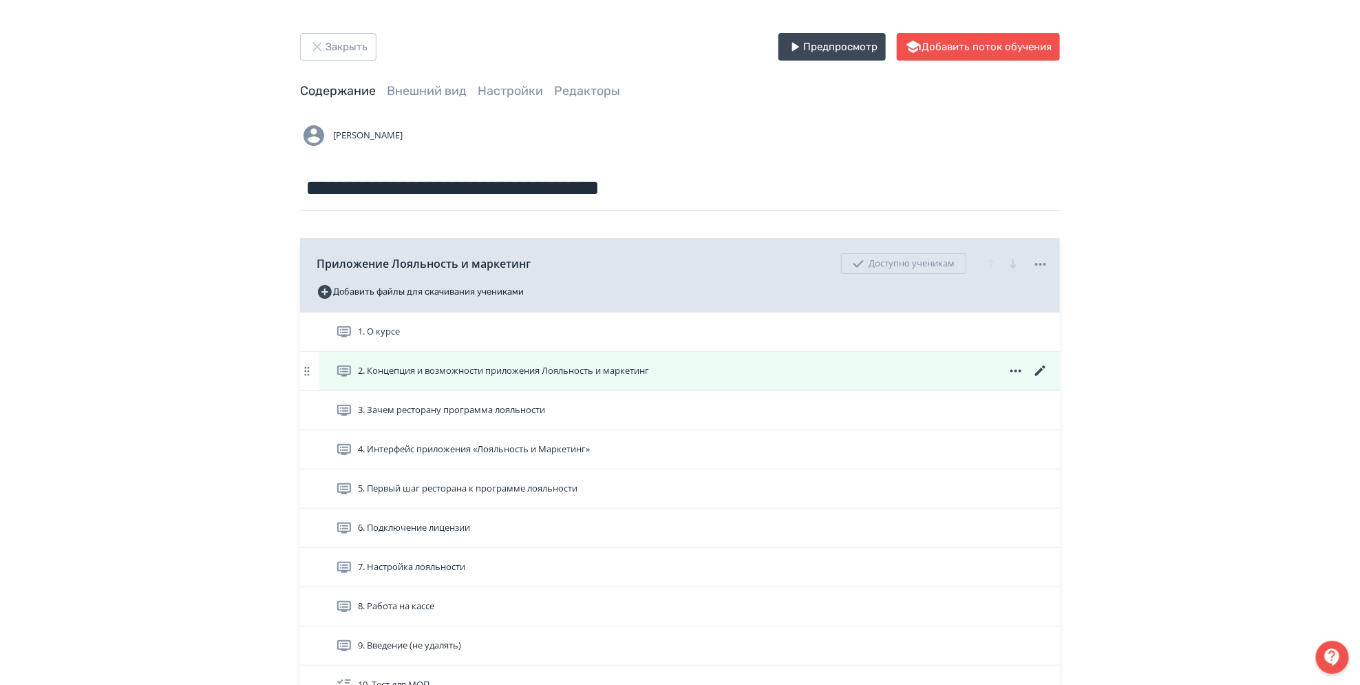
click at [1013, 374] on icon at bounding box center [1016, 371] width 17 height 17
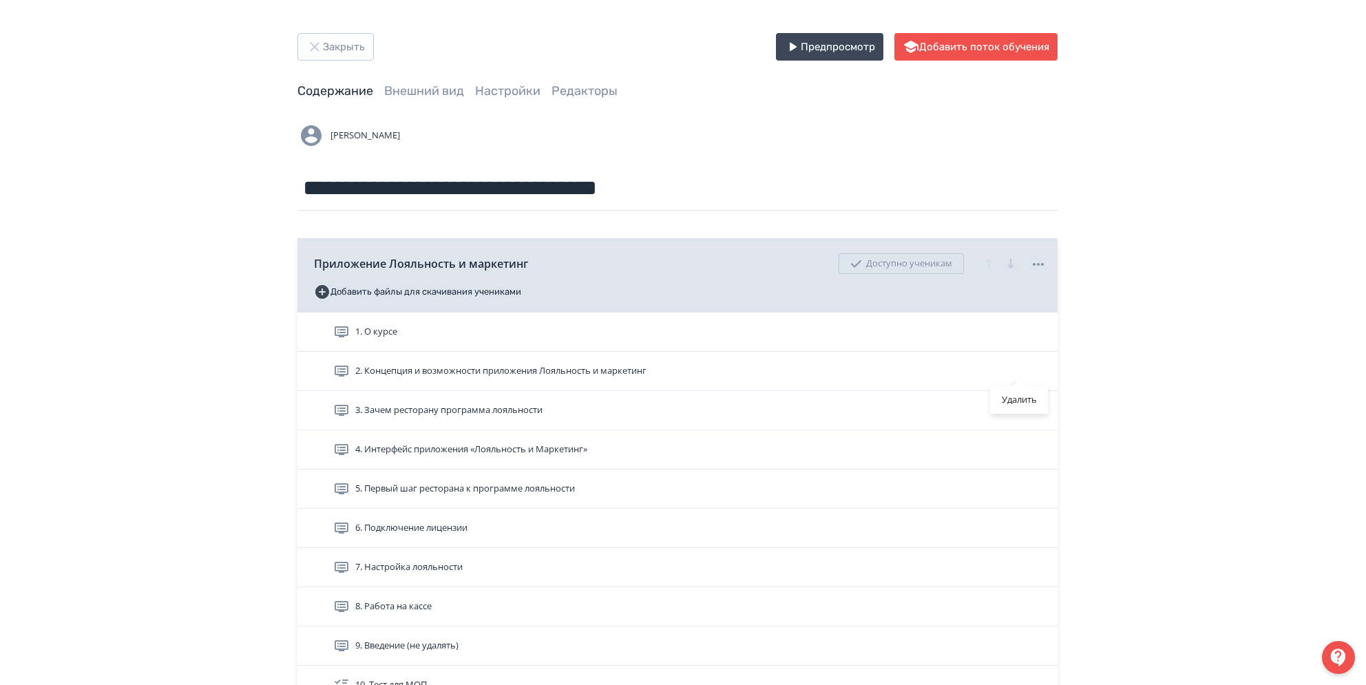
drag, startPoint x: 1245, startPoint y: 401, endPoint x: 1100, endPoint y: 399, distance: 145.2
click at [1239, 399] on div "Удалить" at bounding box center [683, 342] width 1366 height 685
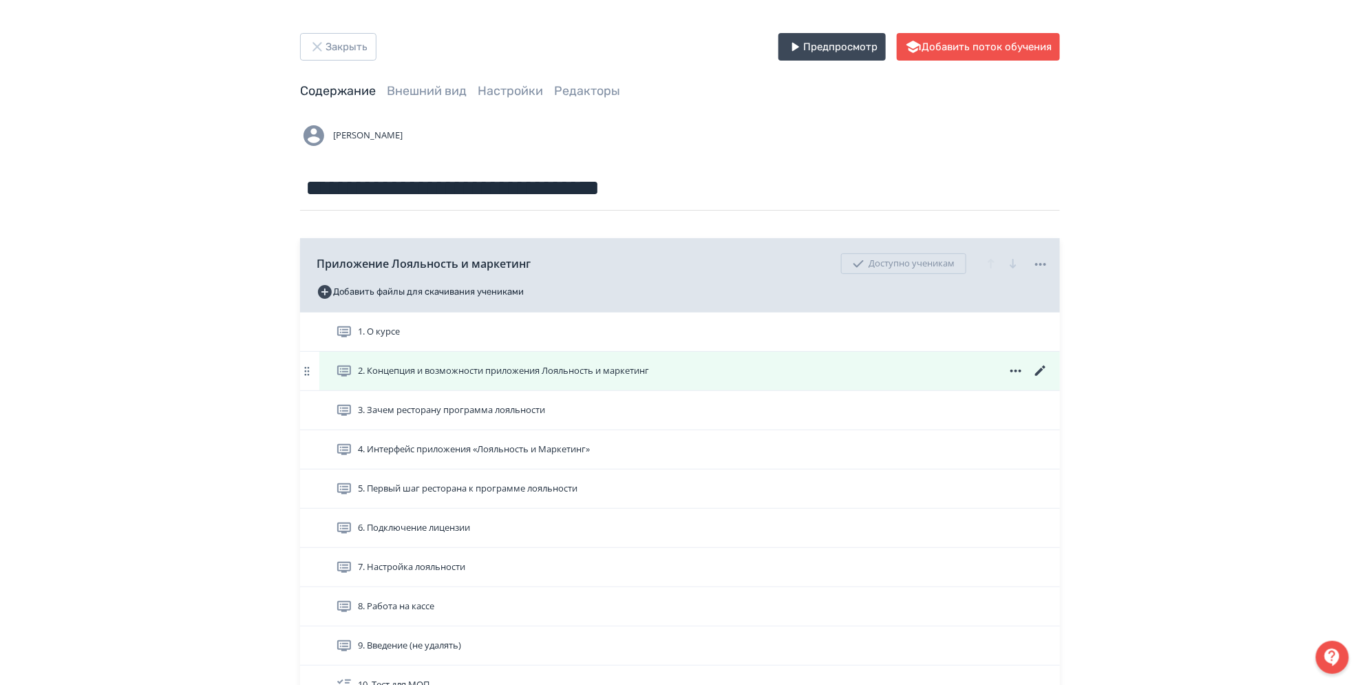
click at [1044, 366] on icon at bounding box center [1040, 371] width 10 height 10
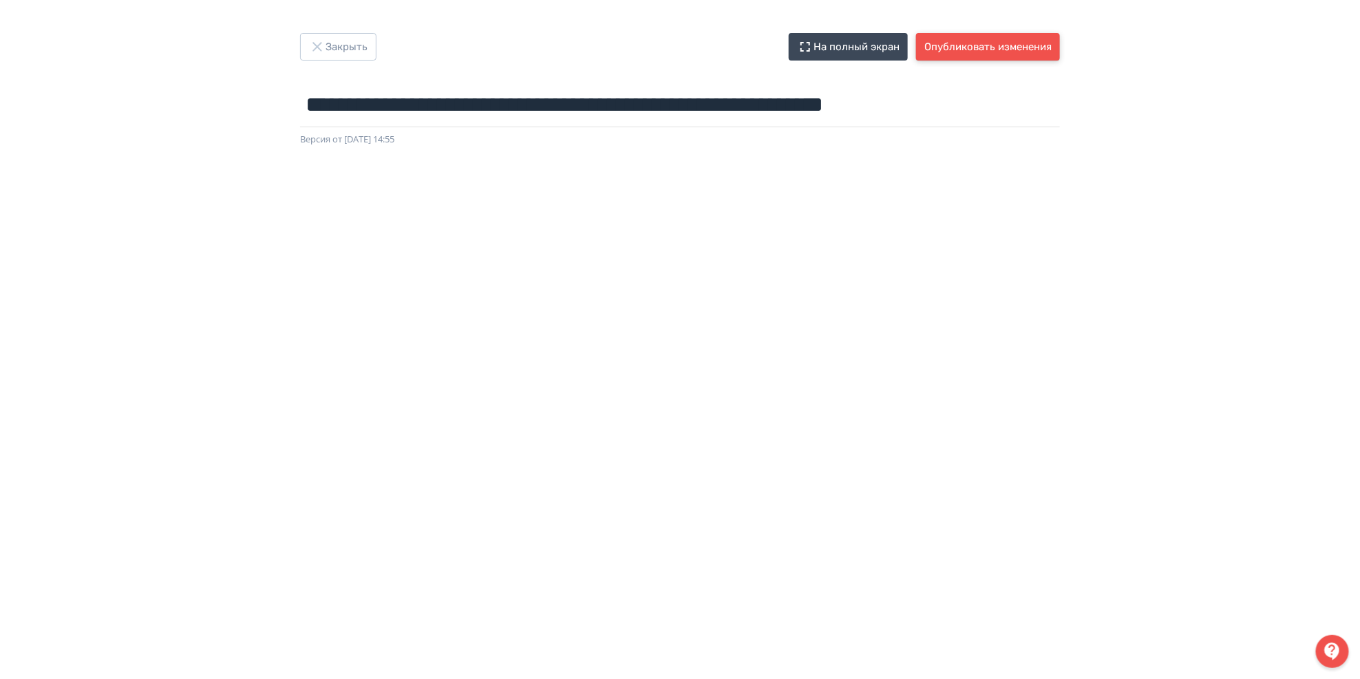
click at [1010, 54] on button "Опубликовать изменения" at bounding box center [988, 47] width 144 height 28
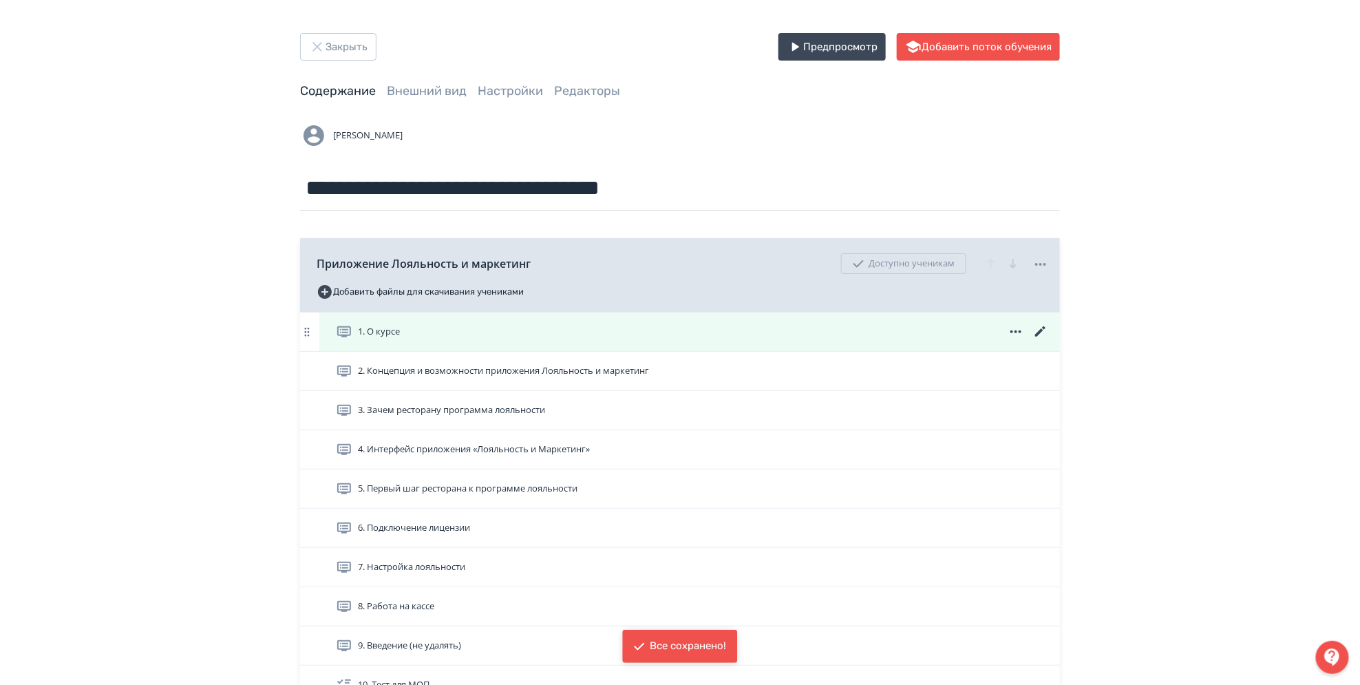
click at [1039, 330] on icon at bounding box center [1040, 331] width 10 height 10
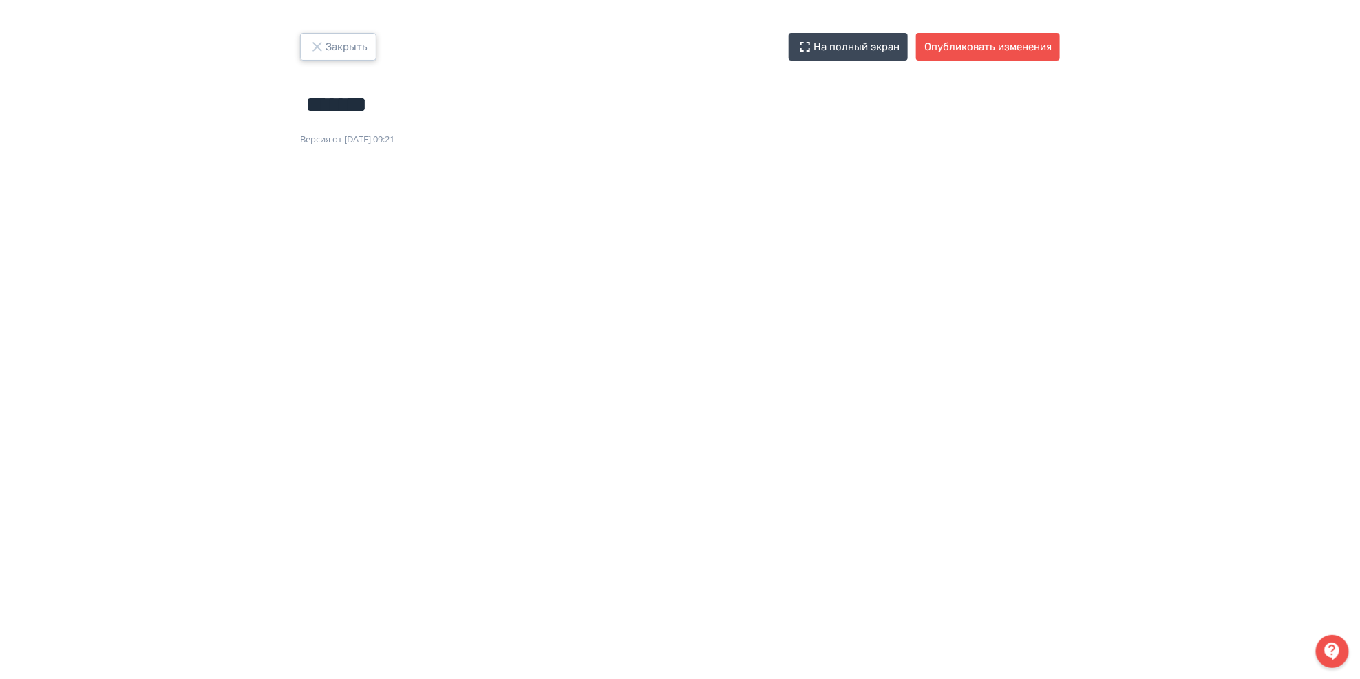
click at [359, 53] on button "Закрыть" at bounding box center [338, 47] width 76 height 28
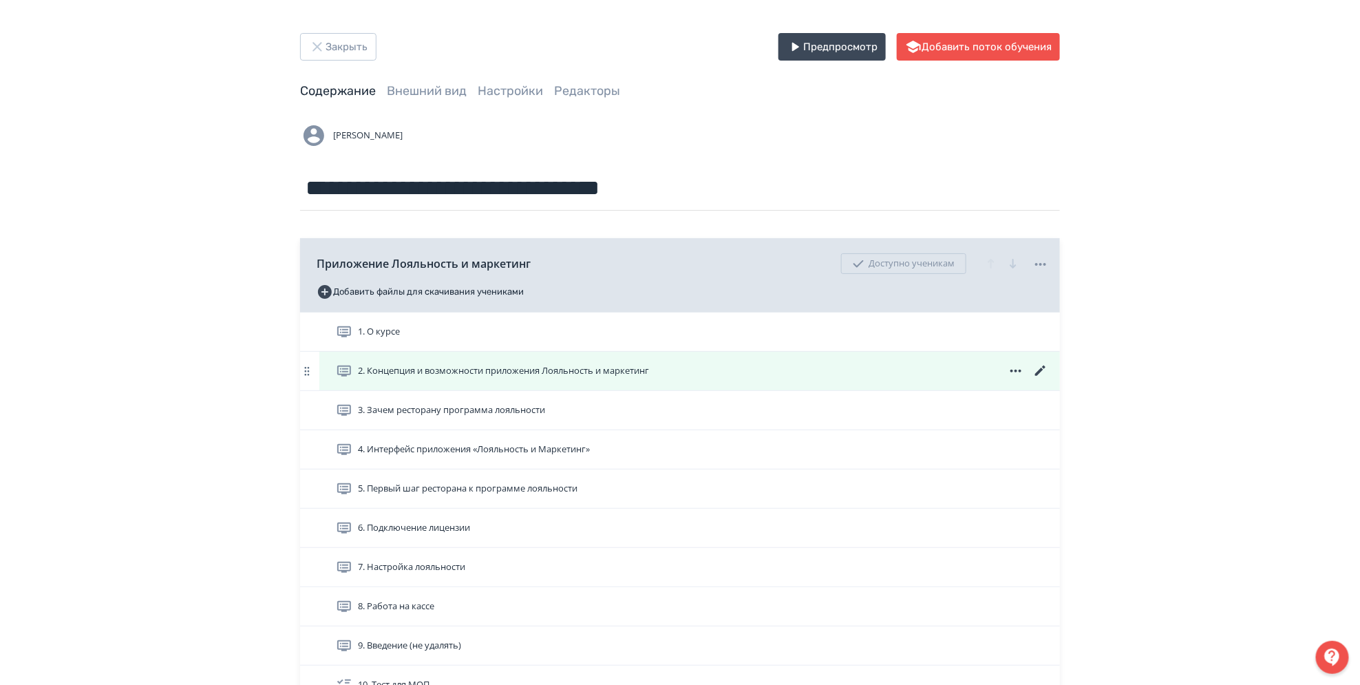
click at [1037, 370] on icon at bounding box center [1041, 371] width 17 height 17
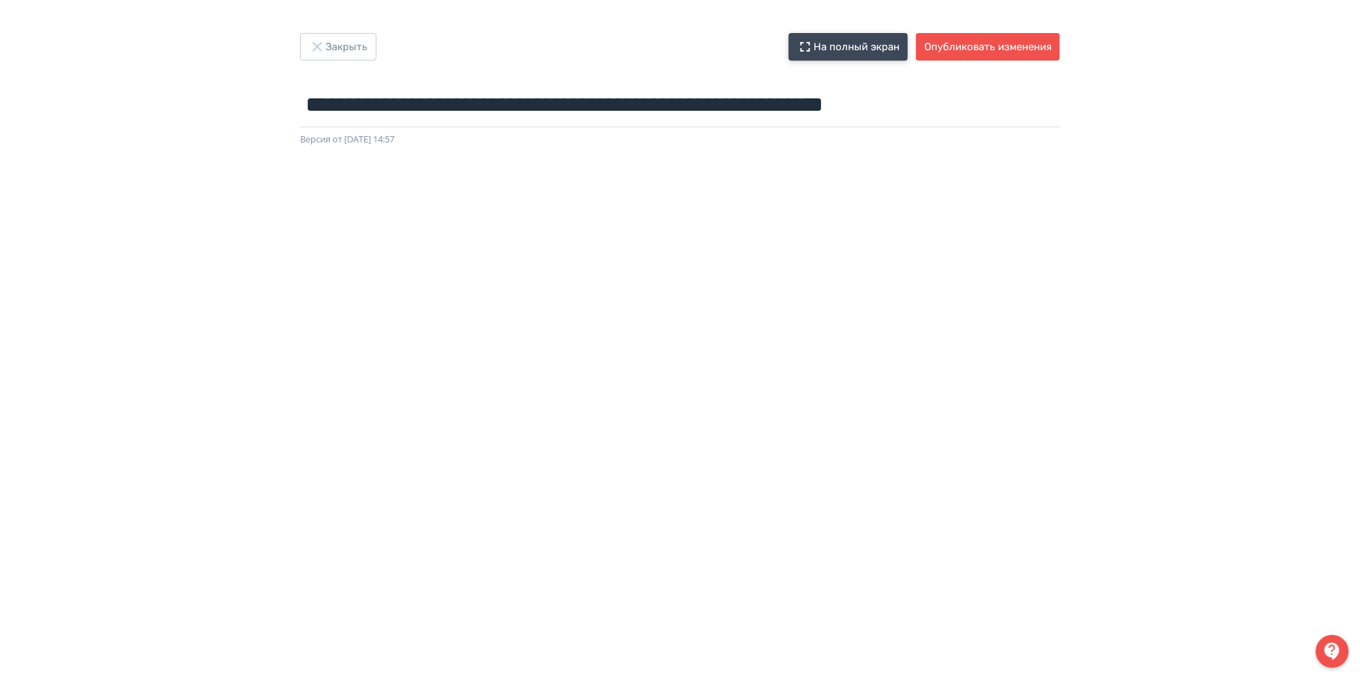
click at [871, 45] on button "На полный экран" at bounding box center [848, 47] width 119 height 28
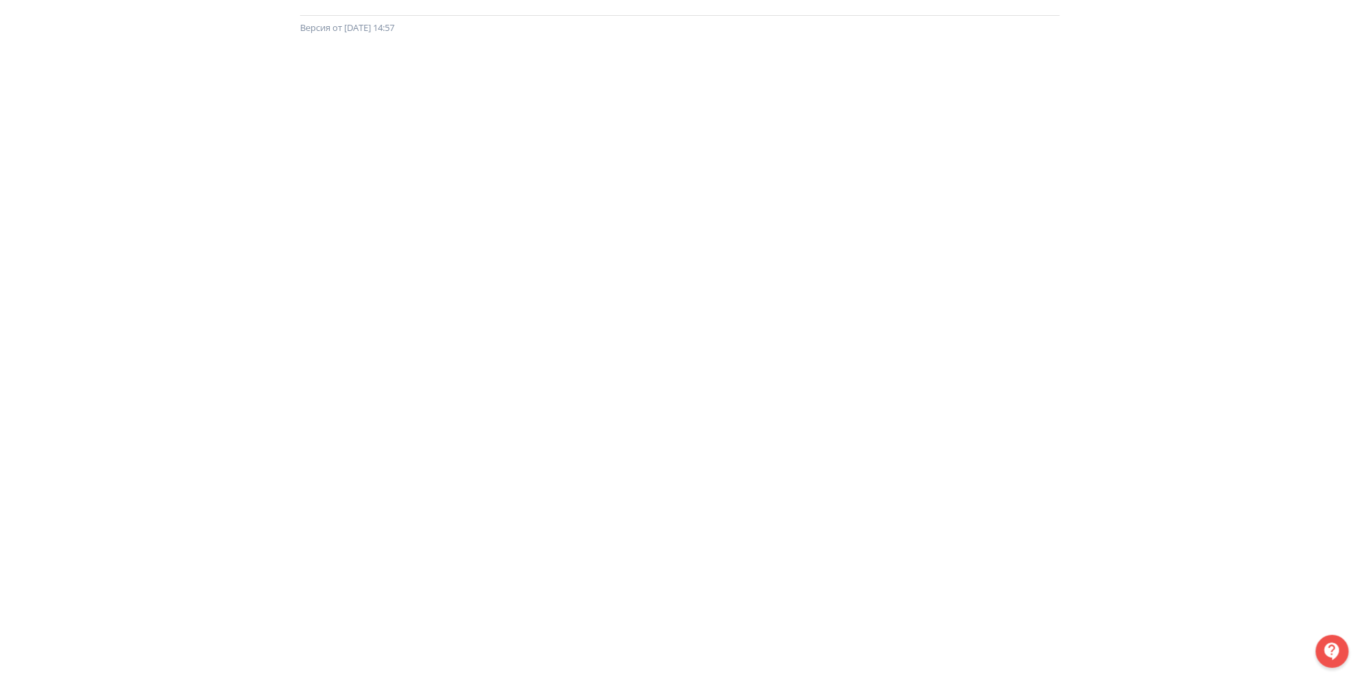
scroll to position [114, 0]
click at [1357, 254] on div at bounding box center [680, 343] width 1360 height 620
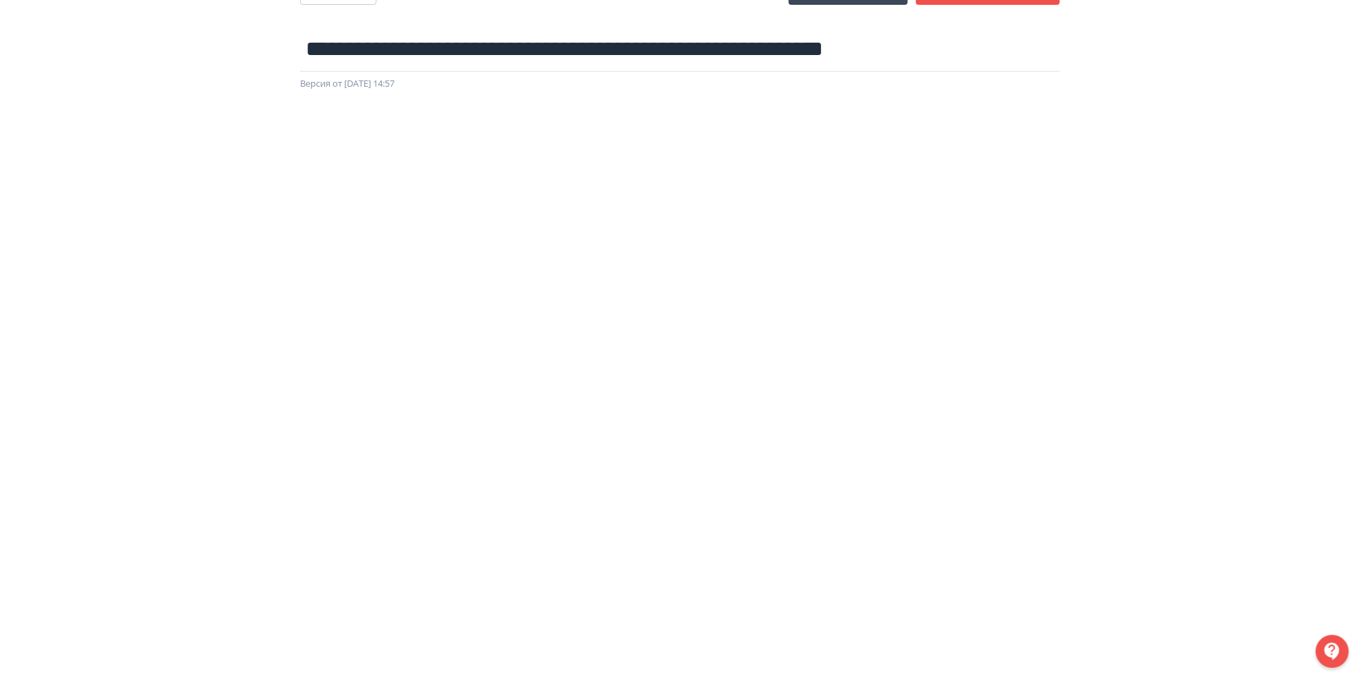
scroll to position [0, 0]
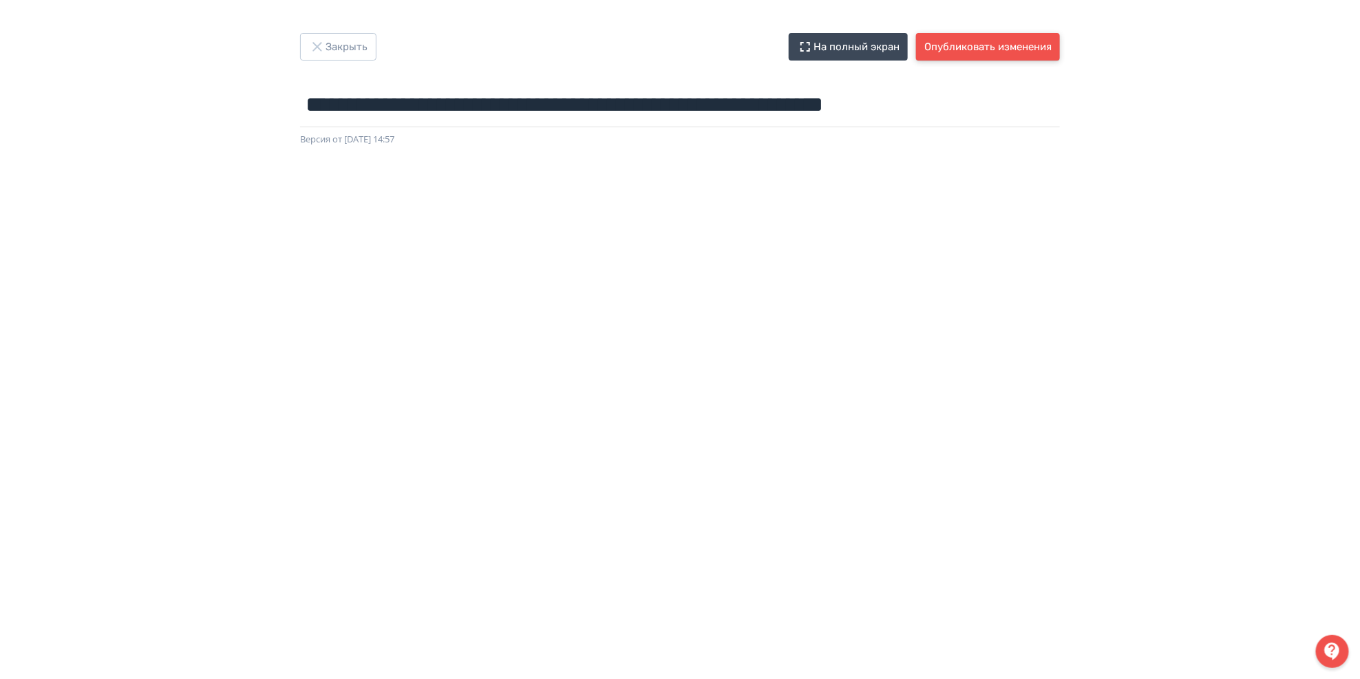
click at [969, 39] on button "Опубликовать изменения" at bounding box center [988, 47] width 144 height 28
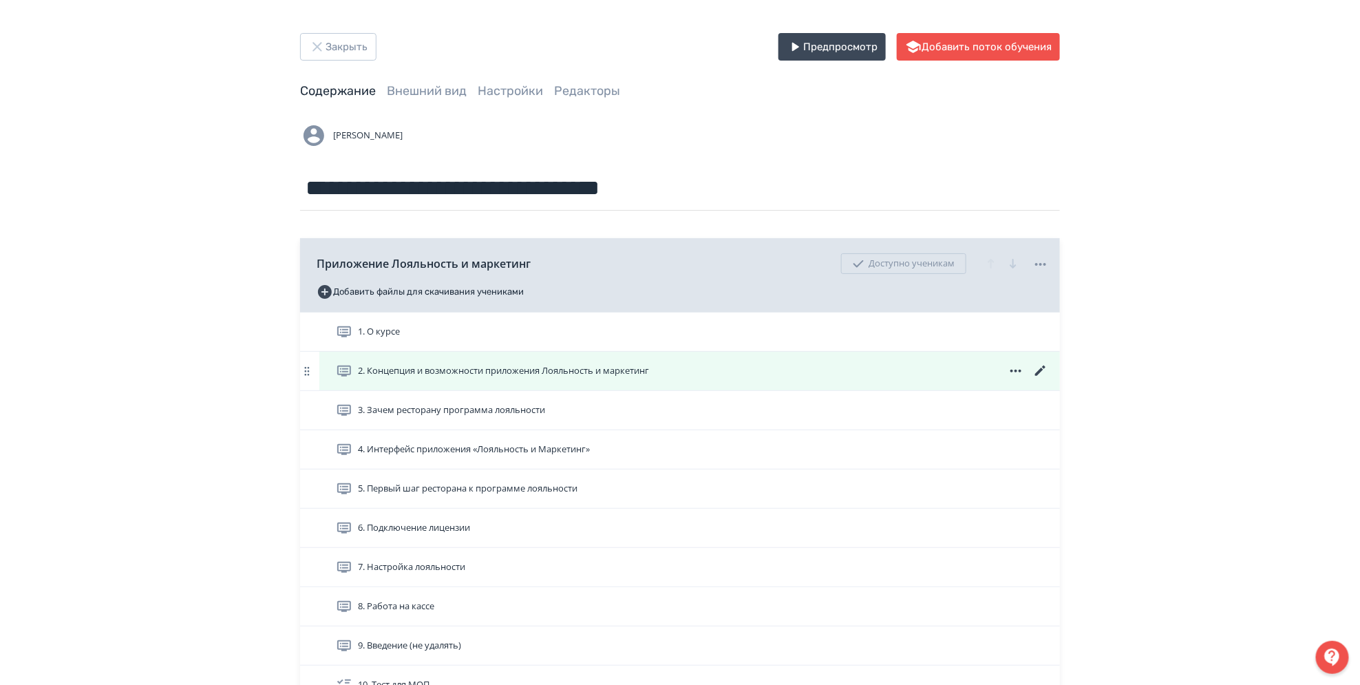
click at [1037, 373] on icon at bounding box center [1040, 371] width 10 height 10
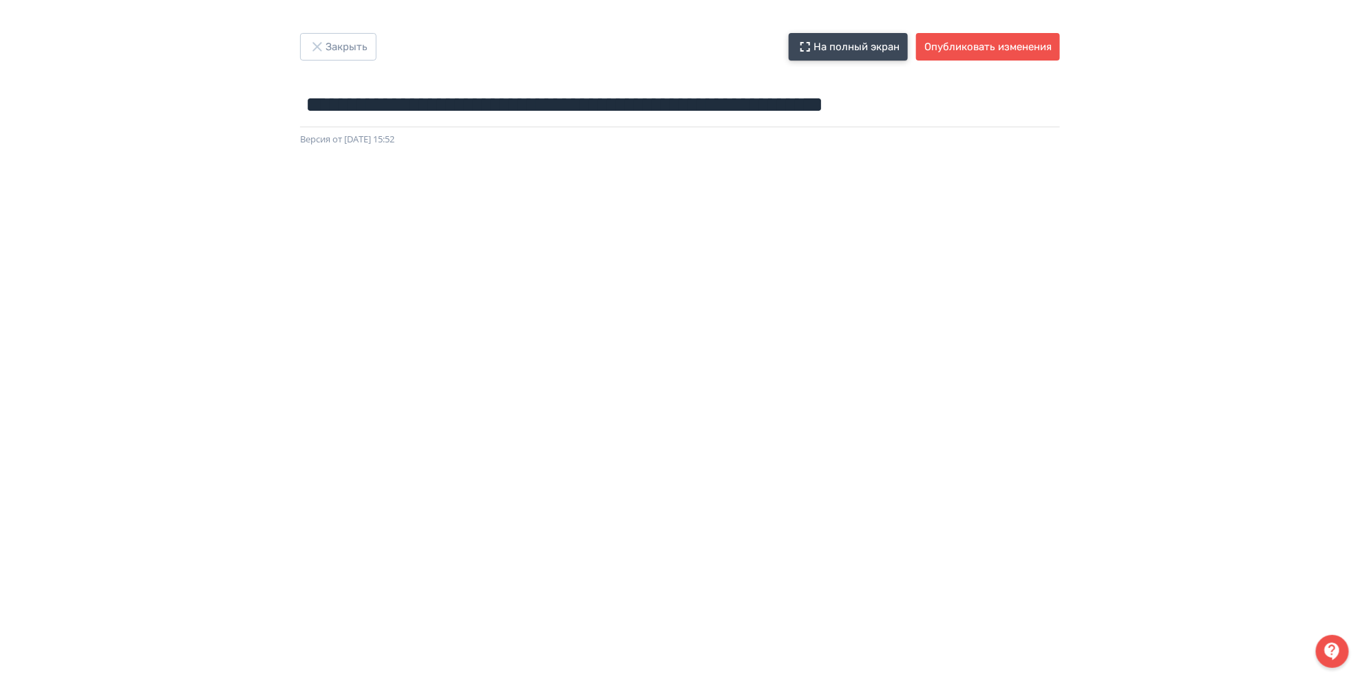
click at [828, 43] on button "На полный экран" at bounding box center [848, 47] width 119 height 28
drag, startPoint x: 308, startPoint y: 103, endPoint x: 1022, endPoint y: 103, distance: 713.1
click at [1022, 103] on input "**********" at bounding box center [680, 105] width 760 height 45
click at [1004, 44] on button "Опубликовать изменения" at bounding box center [988, 47] width 144 height 28
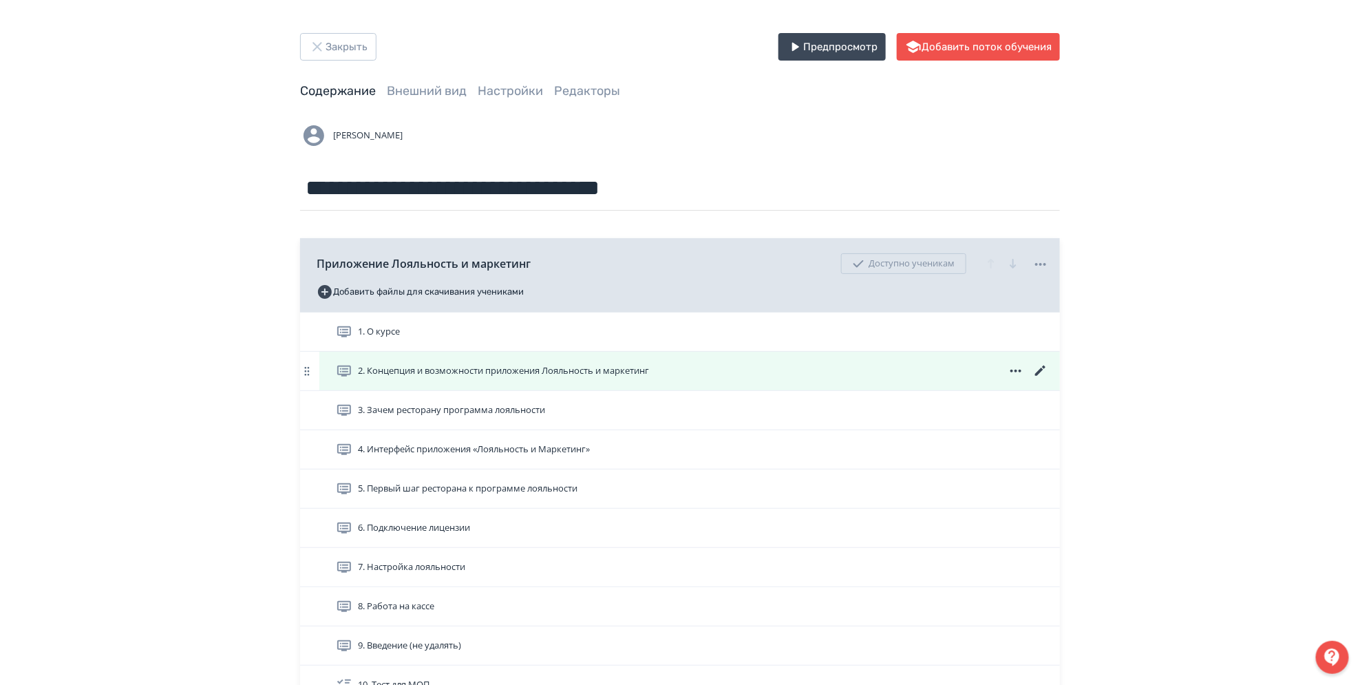
click at [1037, 374] on icon at bounding box center [1040, 371] width 10 height 10
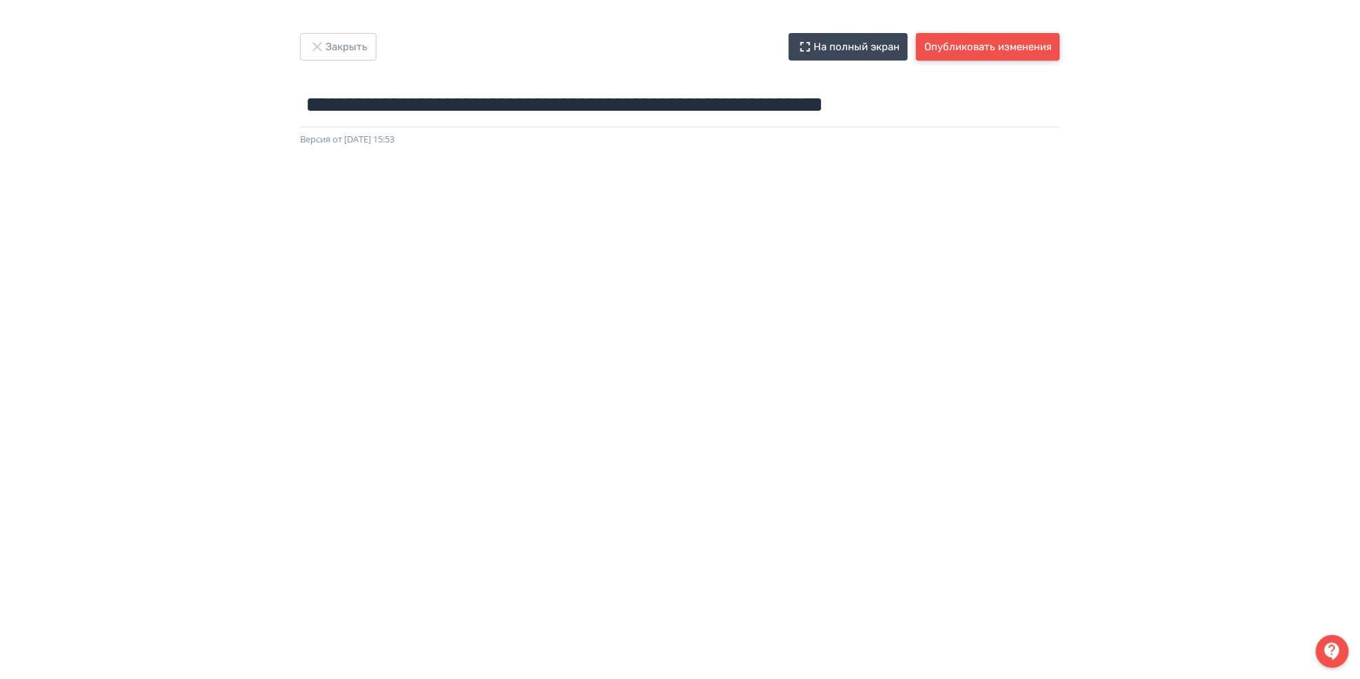
click at [1032, 52] on button "Опубликовать изменения" at bounding box center [988, 47] width 144 height 28
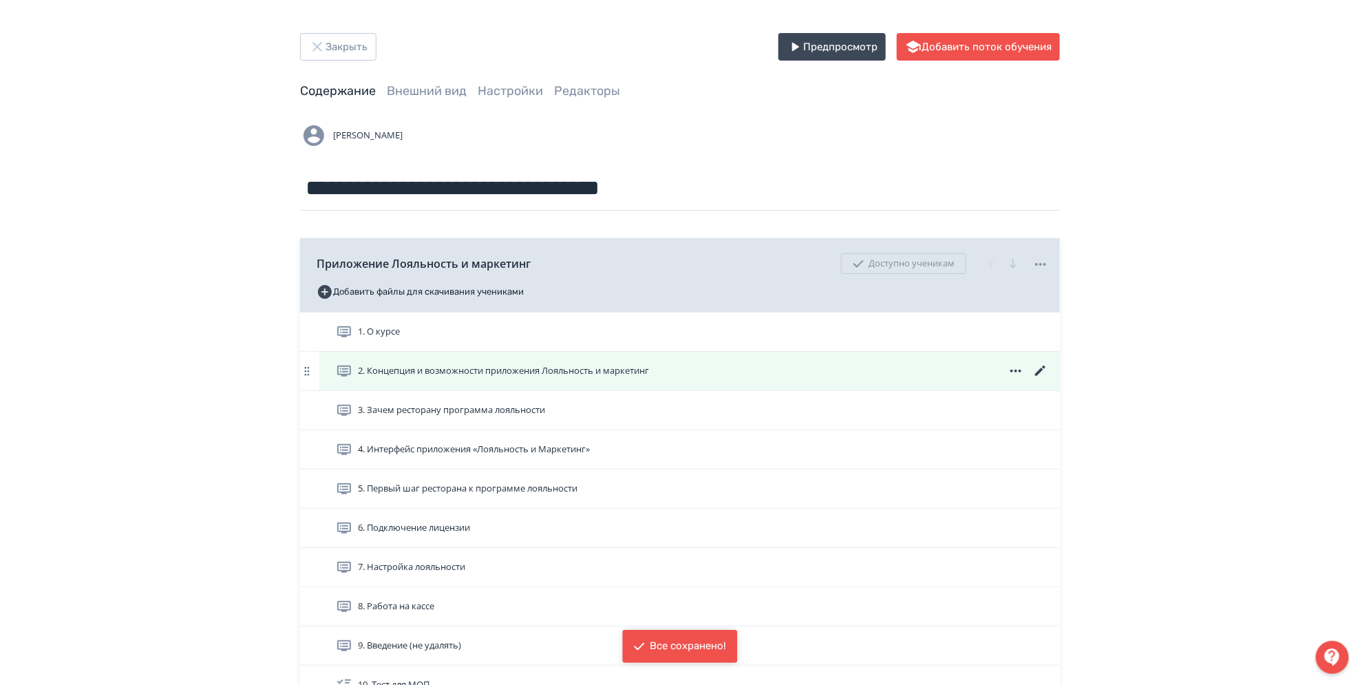
click at [588, 364] on span "2. Концепция и возможности приложения Лояльность и маркетинг" at bounding box center [503, 371] width 291 height 14
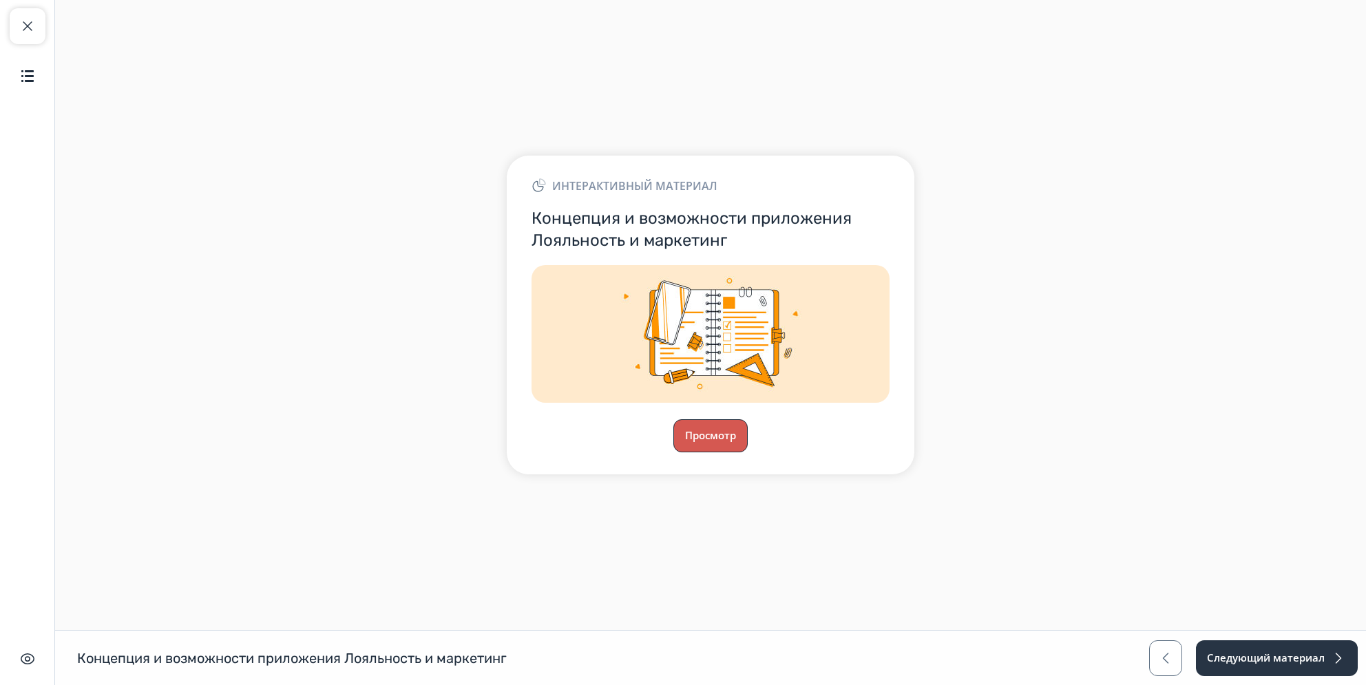
click at [716, 425] on button "Просмотр" at bounding box center [710, 435] width 74 height 33
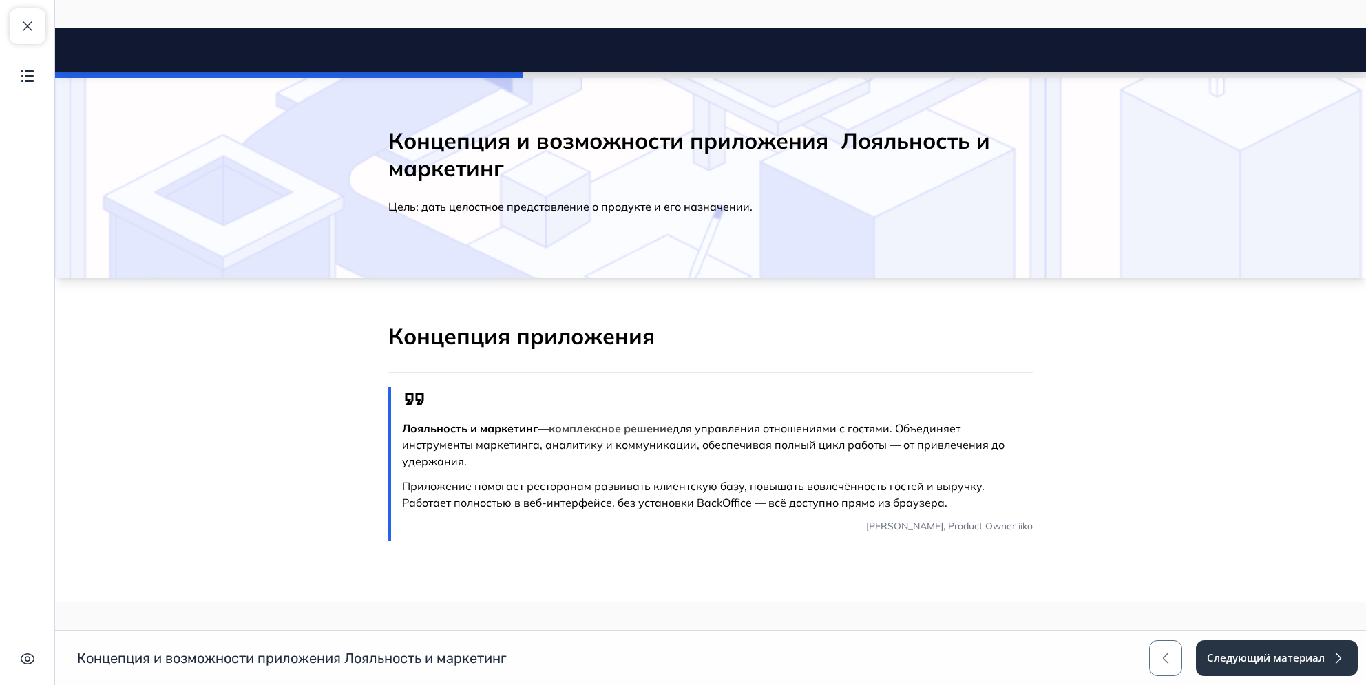
drag, startPoint x: 34, startPoint y: 32, endPoint x: 47, endPoint y: 47, distance: 20.0
click at [34, 32] on span "button" at bounding box center [27, 26] width 17 height 17
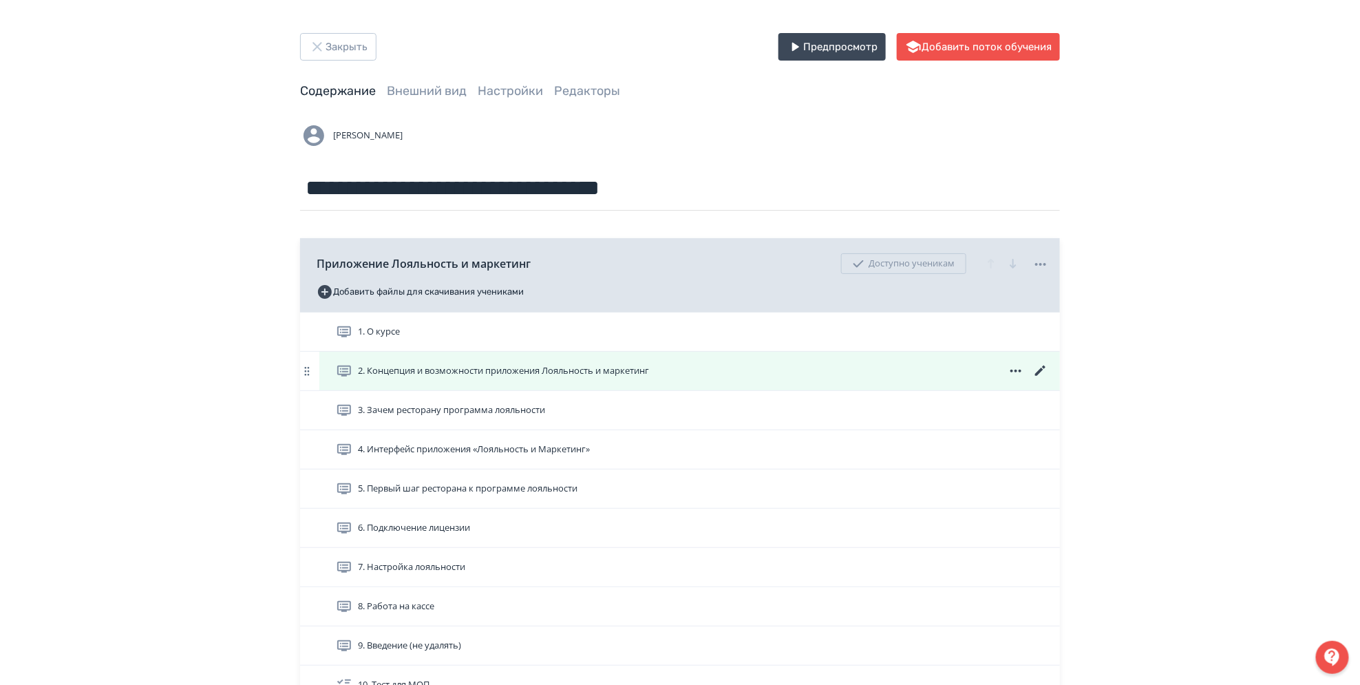
click at [1039, 372] on icon at bounding box center [1040, 371] width 10 height 10
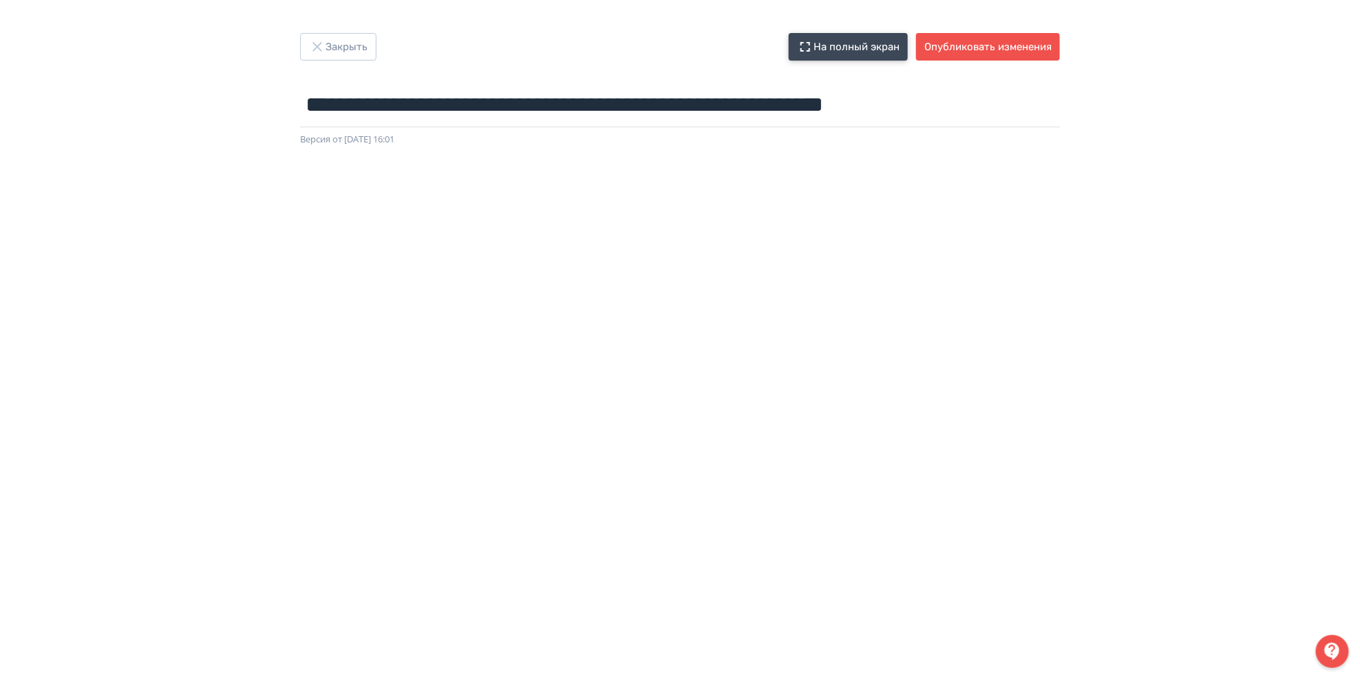
click at [863, 46] on button "На полный экран" at bounding box center [848, 47] width 119 height 28
drag, startPoint x: 980, startPoint y: 52, endPoint x: 993, endPoint y: 135, distance: 83.6
click at [980, 53] on button "Опубликовать изменения" at bounding box center [988, 47] width 144 height 28
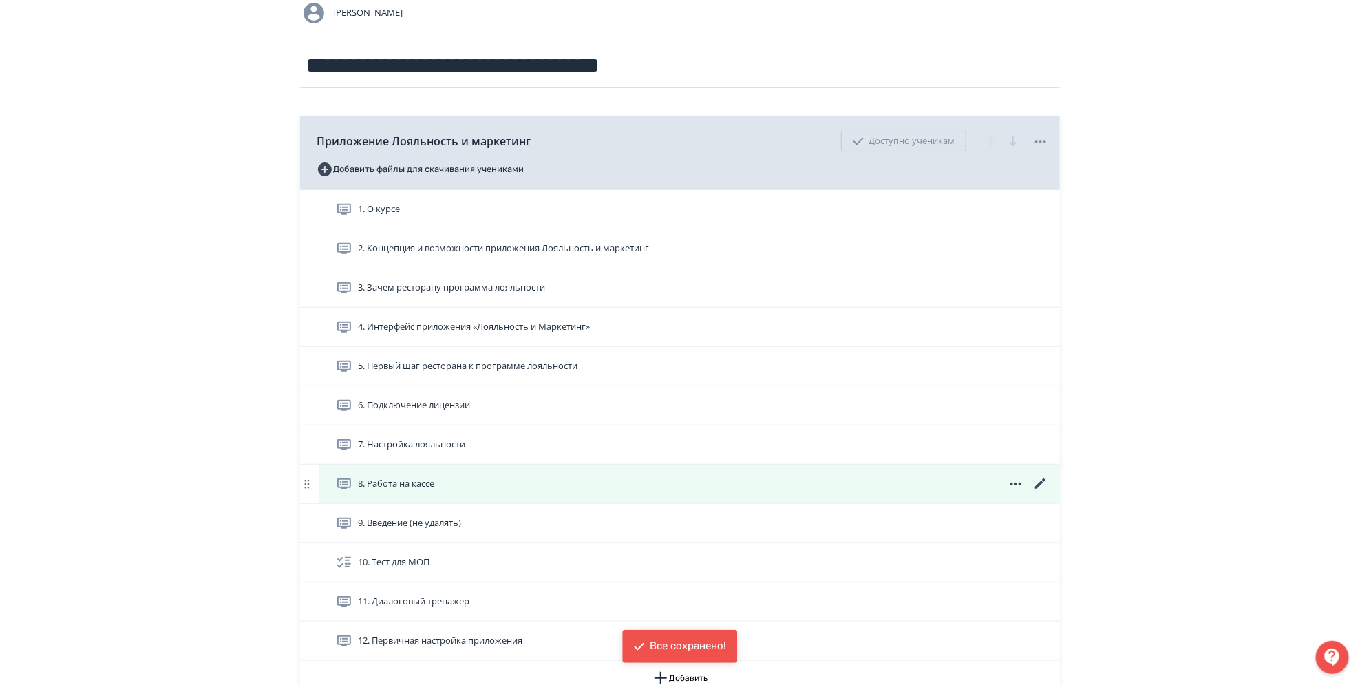
scroll to position [275, 0]
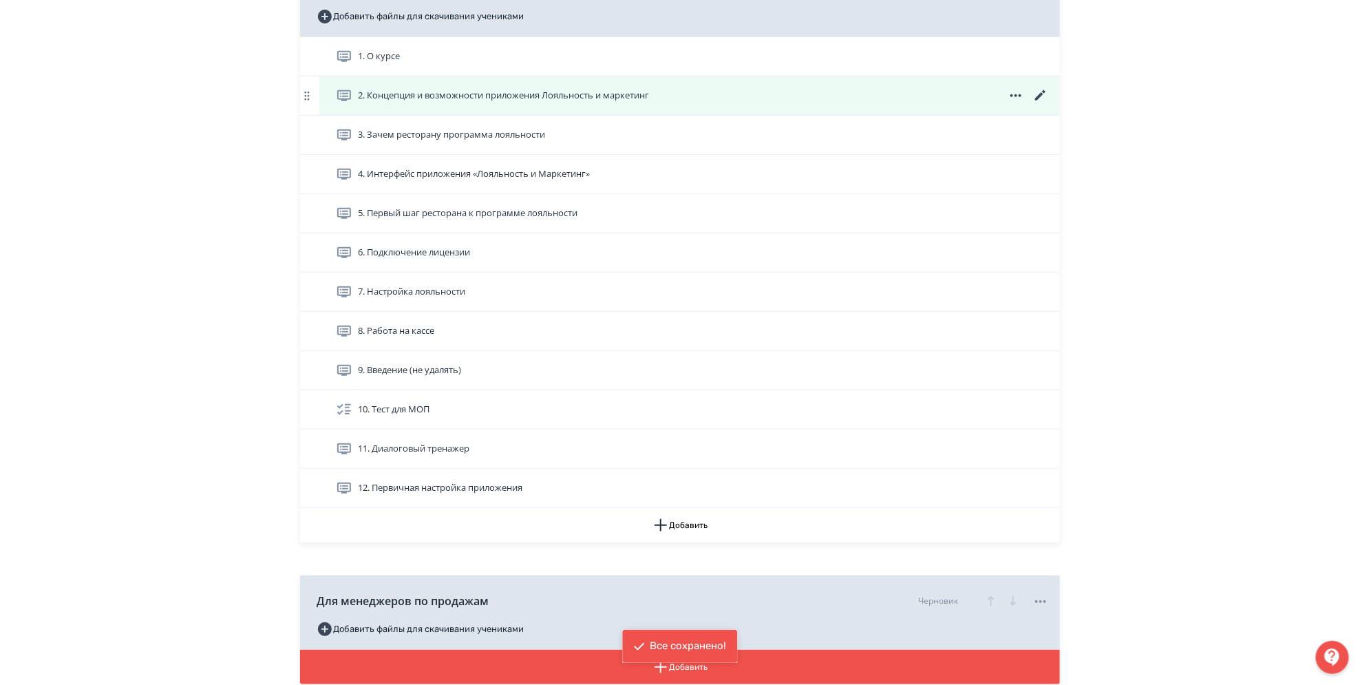
click at [533, 108] on div "2. Концепция и возможности приложения Лояльность и маркетинг" at bounding box center [689, 95] width 741 height 39
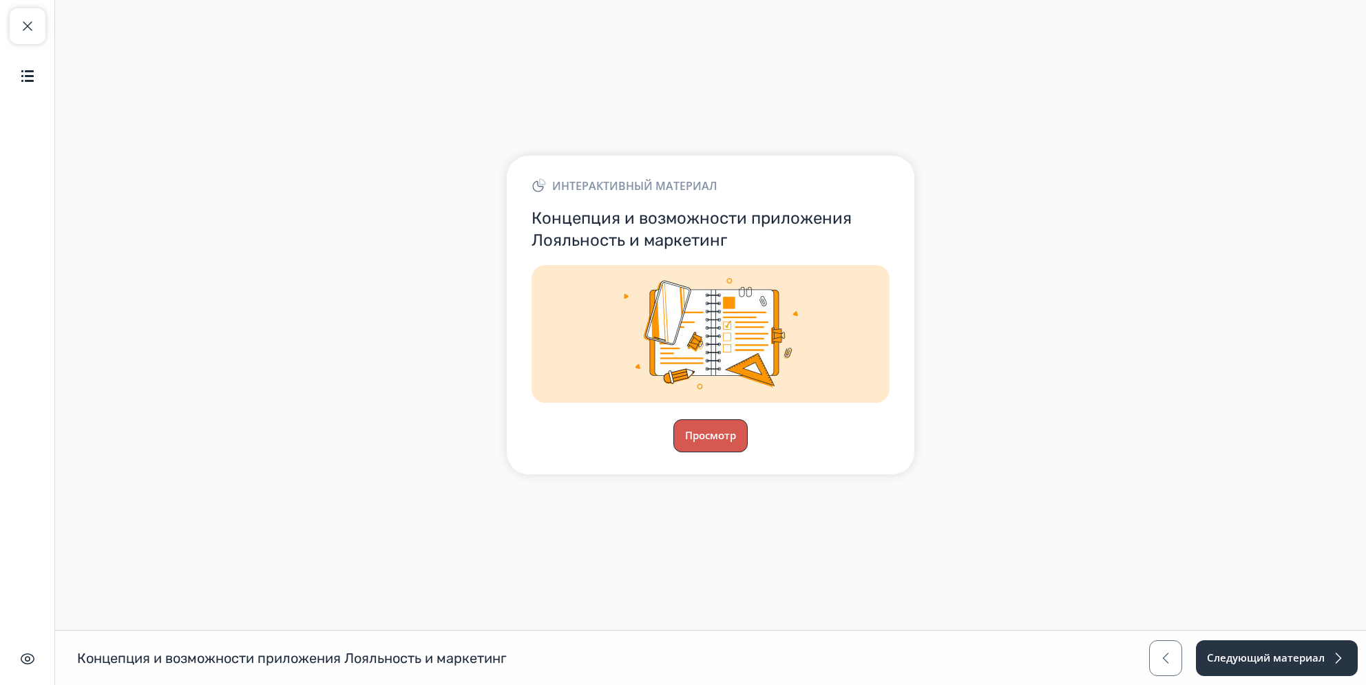
click at [723, 438] on button "Просмотр" at bounding box center [710, 435] width 74 height 33
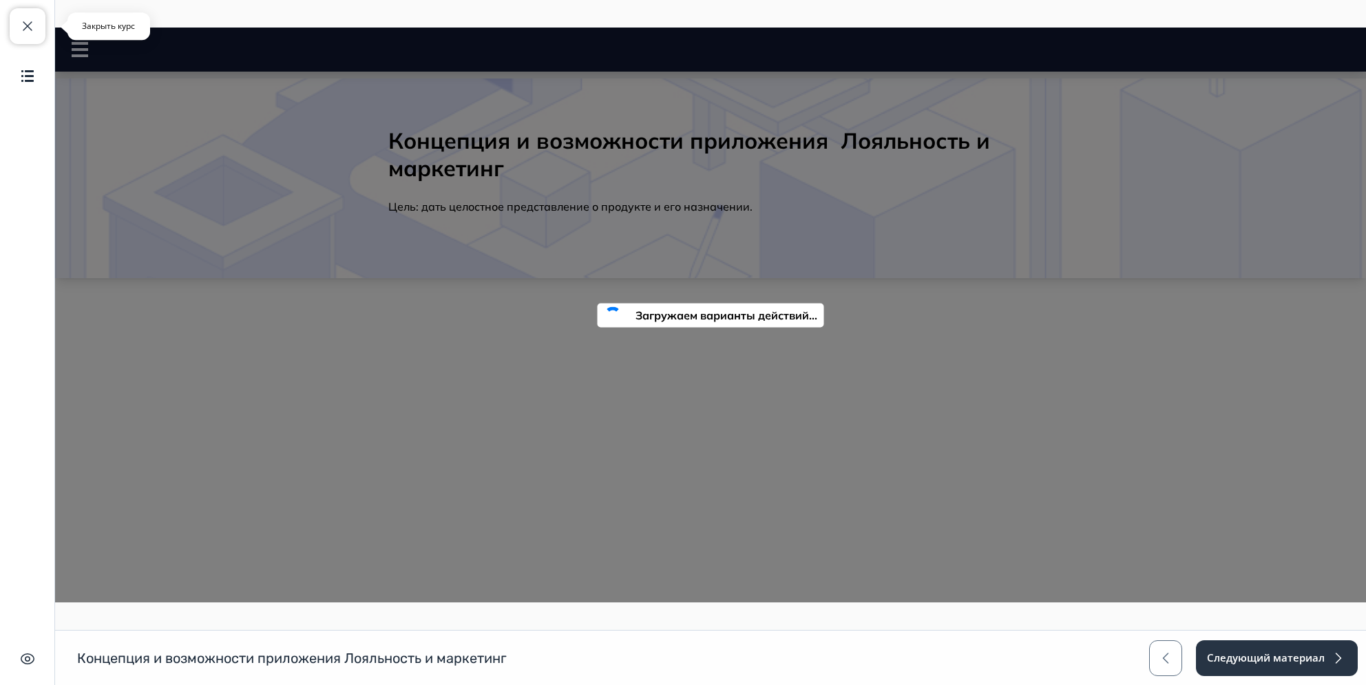
click at [34, 14] on button "Закрыть курс" at bounding box center [28, 26] width 36 height 36
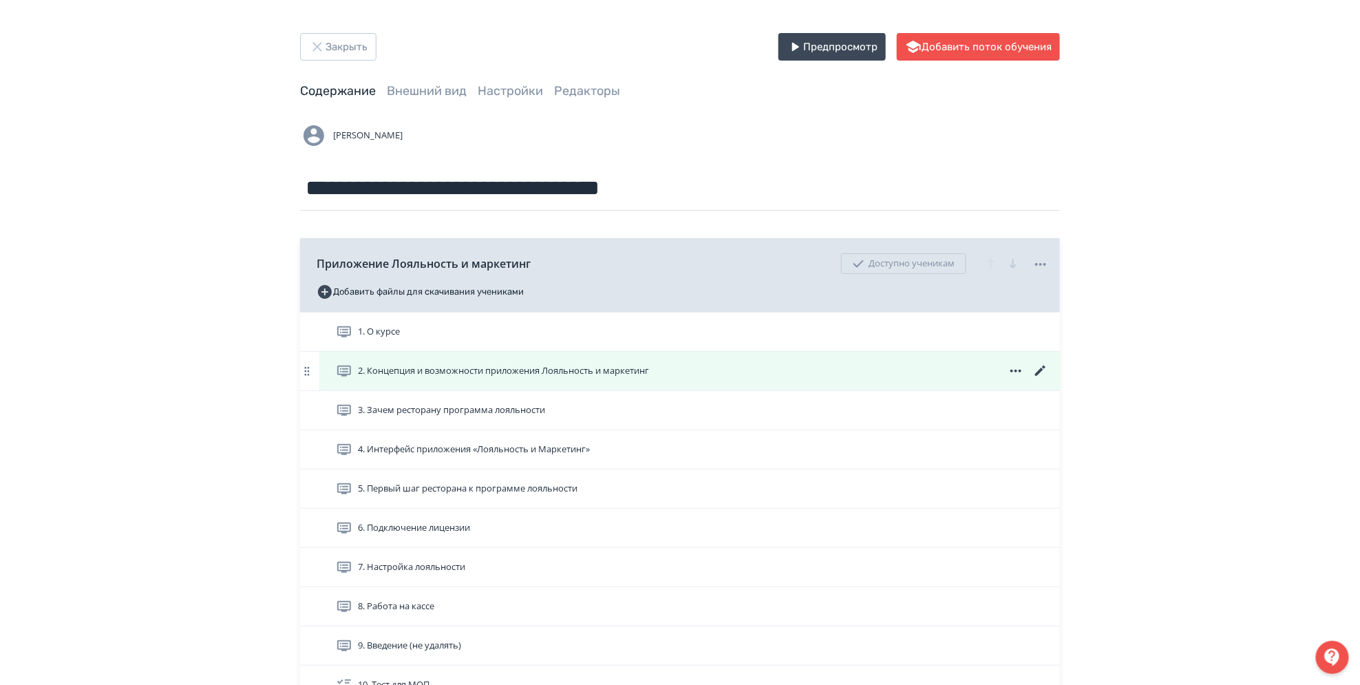
click at [1038, 372] on icon at bounding box center [1040, 371] width 10 height 10
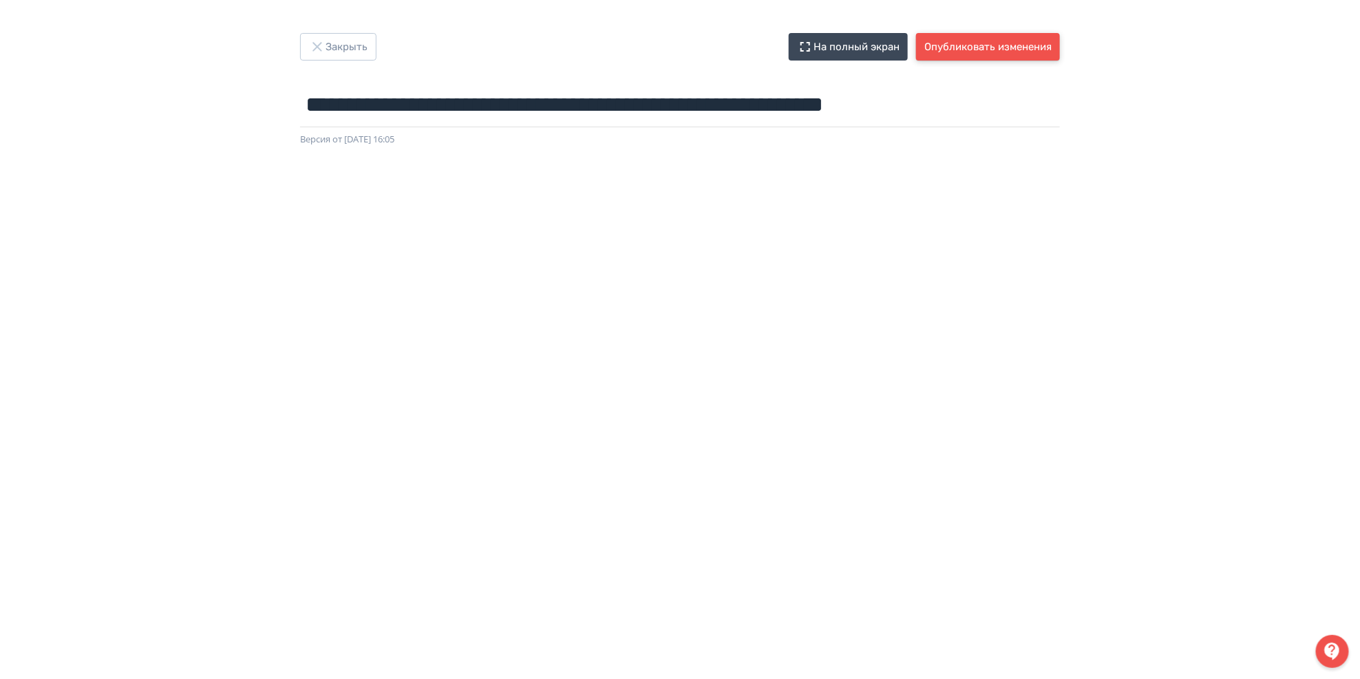
click at [976, 45] on button "Опубликовать изменения" at bounding box center [988, 47] width 144 height 28
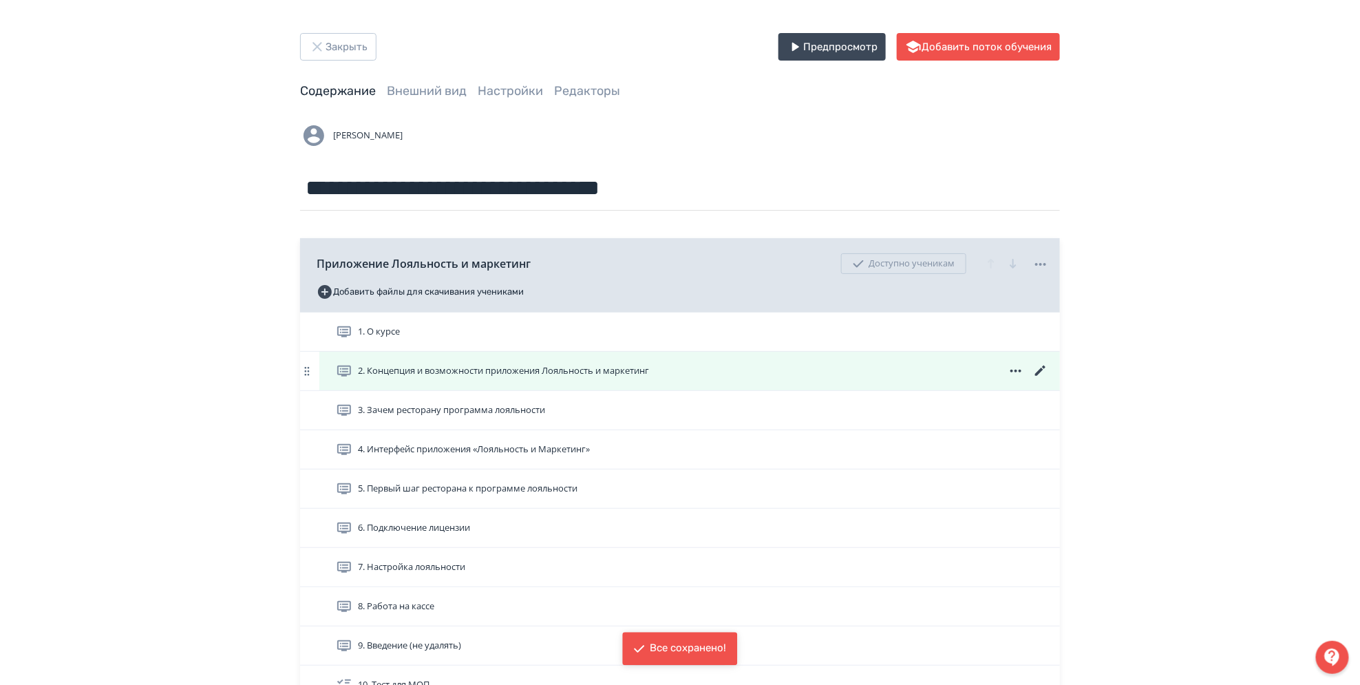
click at [1039, 376] on icon at bounding box center [1041, 371] width 17 height 17
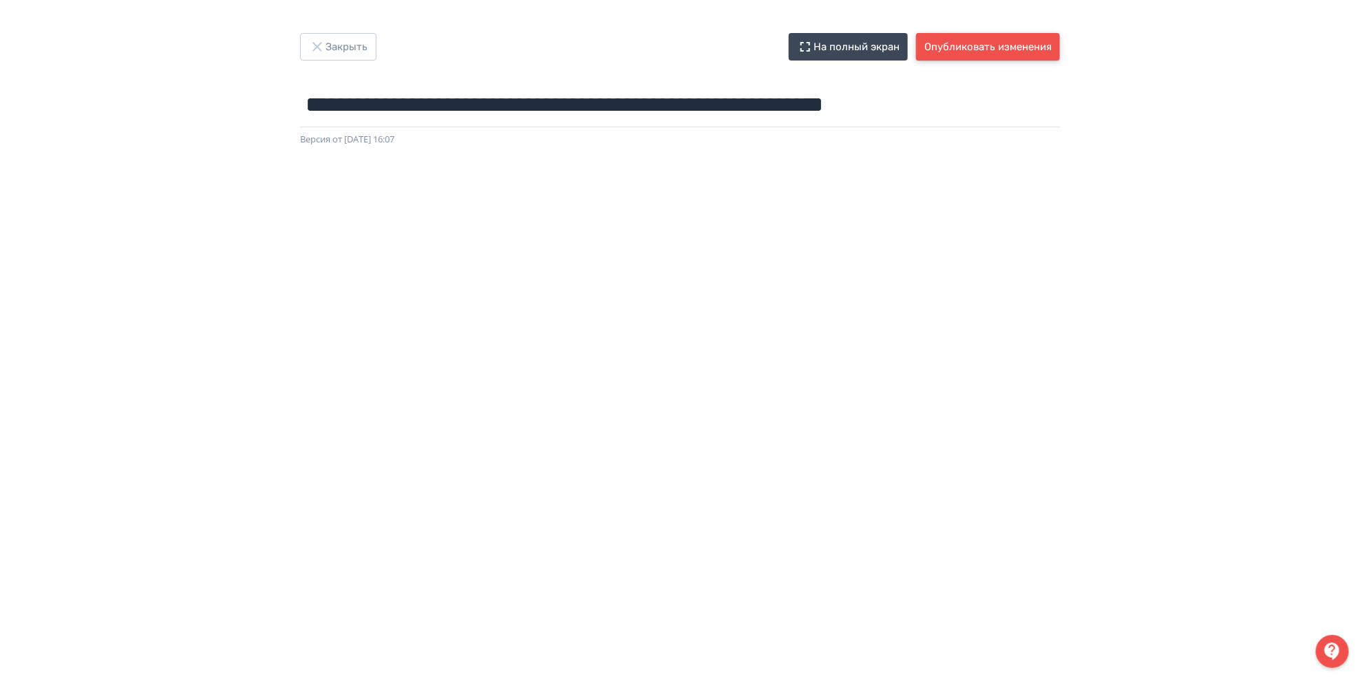
click at [1013, 43] on button "Опубликовать изменения" at bounding box center [988, 47] width 144 height 28
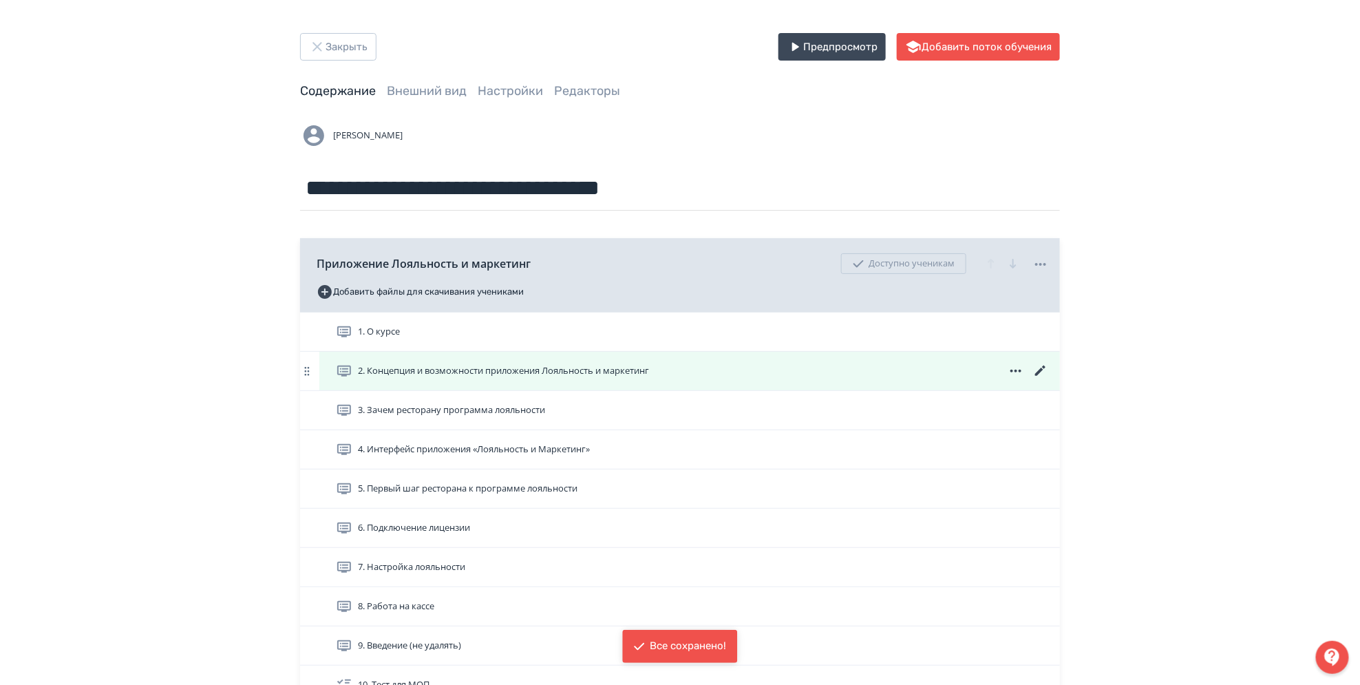
click at [1040, 370] on icon at bounding box center [1040, 371] width 10 height 10
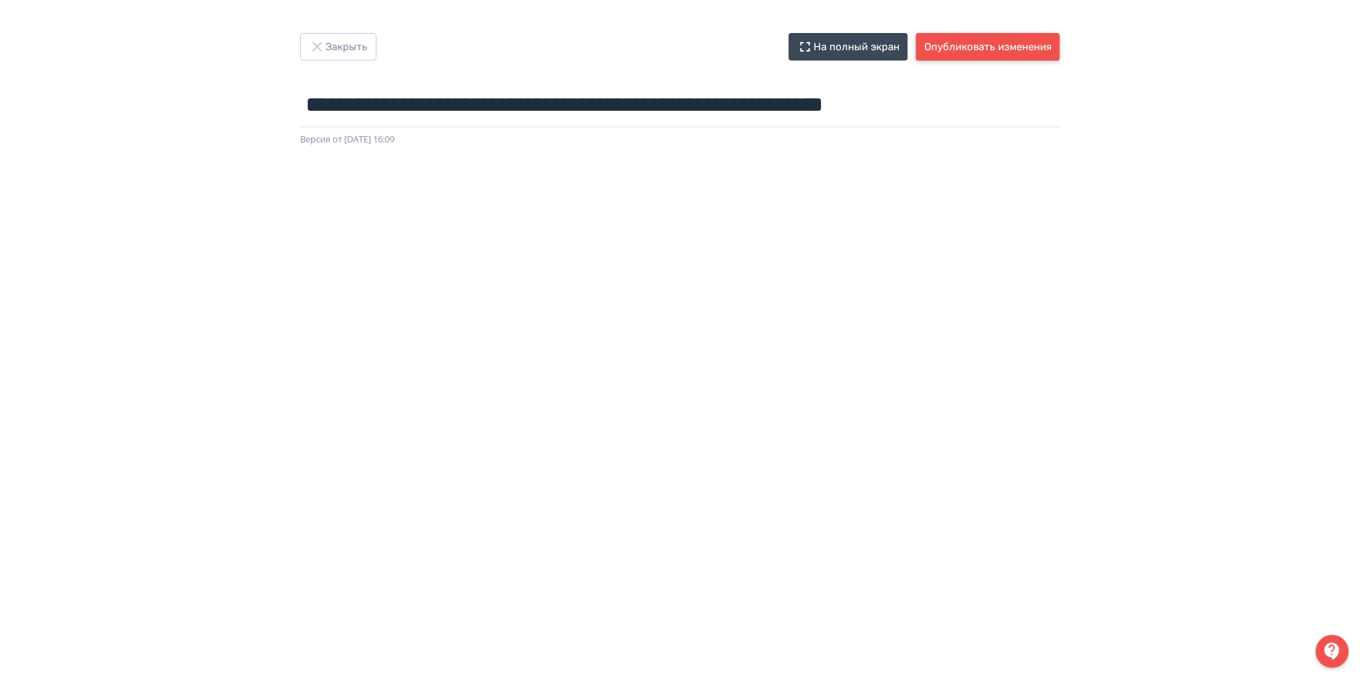
click at [1030, 42] on button "Опубликовать изменения" at bounding box center [988, 47] width 144 height 28
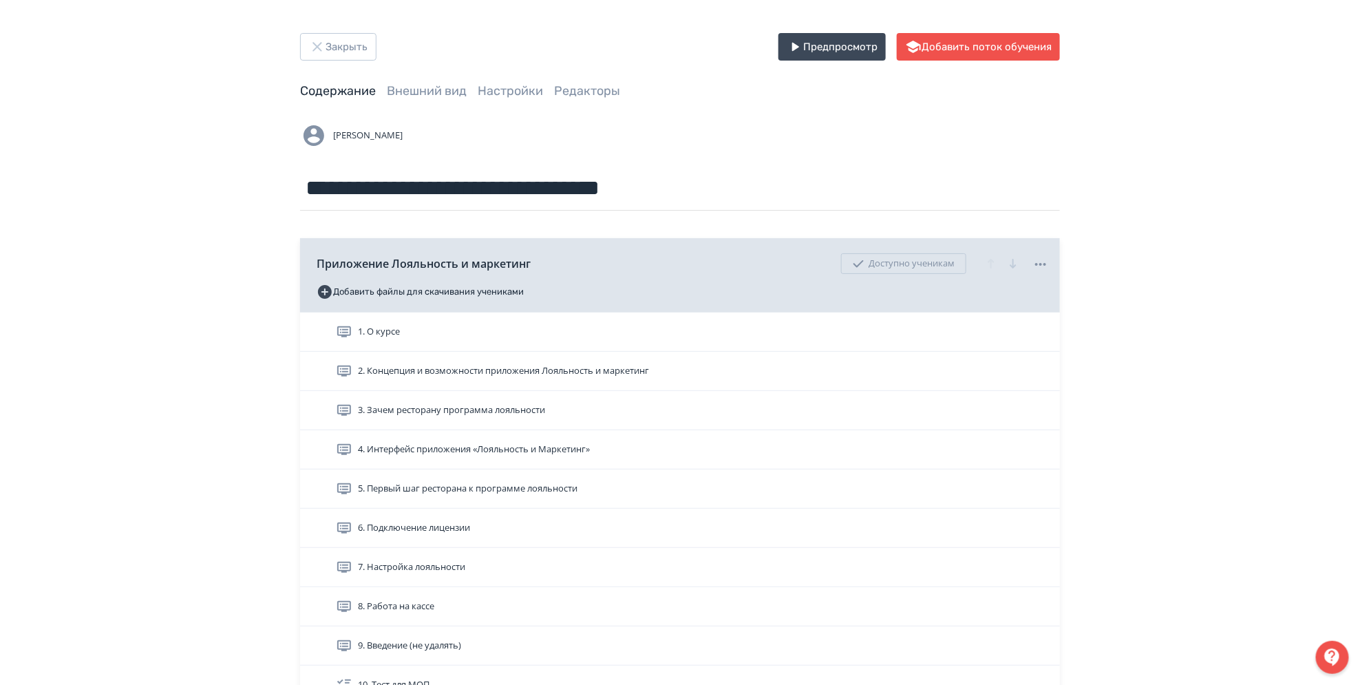
click at [1126, 333] on div "**********" at bounding box center [680, 679] width 1360 height 1359
click at [1119, 338] on div "**********" at bounding box center [680, 679] width 1360 height 1359
